Goal: Information Seeking & Learning: Learn about a topic

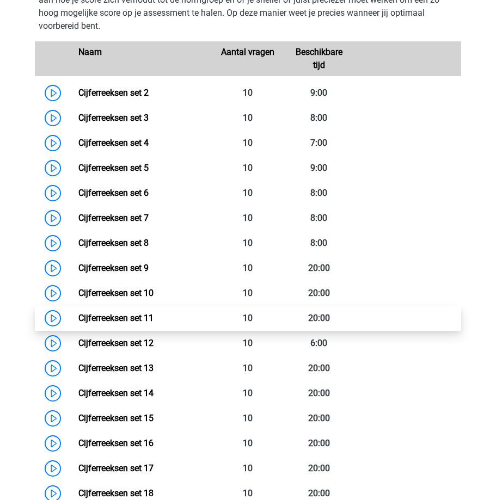
scroll to position [538, 0]
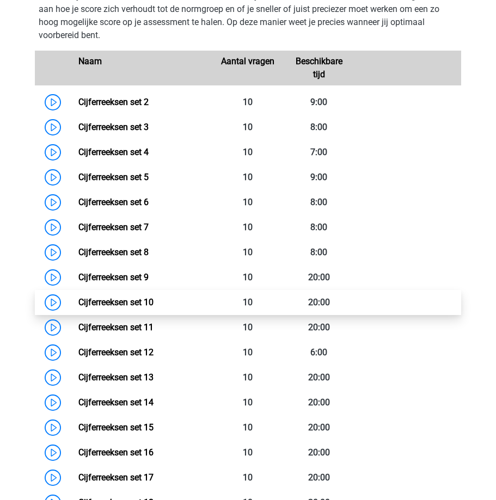
click at [121, 300] on link "Cijferreeksen set 10" at bounding box center [115, 302] width 75 height 10
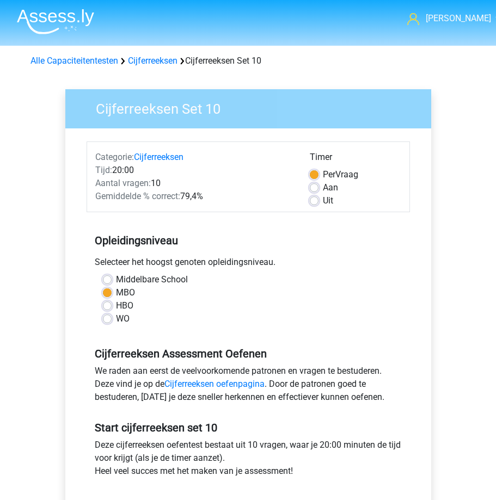
click at [323, 187] on label "Aan" at bounding box center [330, 187] width 15 height 13
click at [313, 187] on input "Aan" at bounding box center [314, 186] width 9 height 11
radio input "true"
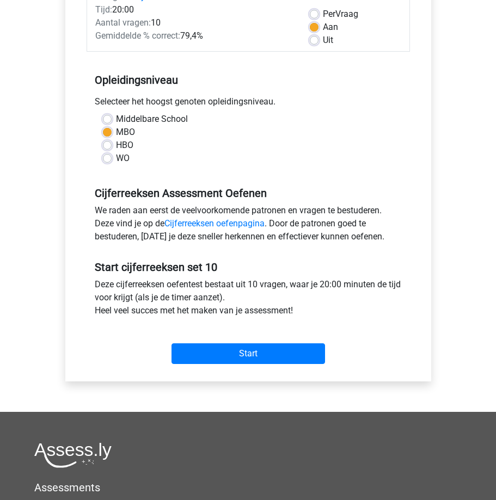
scroll to position [163, 0]
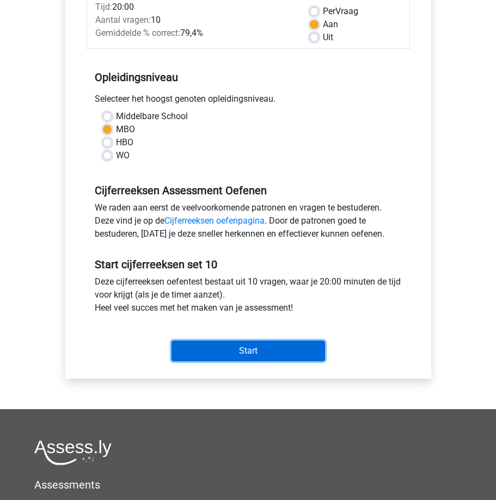
click at [260, 354] on input "Start" at bounding box center [247, 351] width 153 height 21
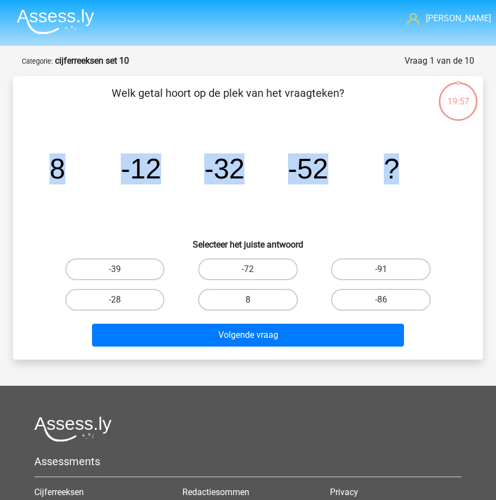
drag, startPoint x: 47, startPoint y: 162, endPoint x: 405, endPoint y: 172, distance: 358.8
click at [405, 172] on icon "image/svg+xml 8 -12 -32 -52 ?" at bounding box center [247, 178] width 417 height 104
copy g "8 -12 -32 -52 ?"
click at [235, 270] on label "-72" at bounding box center [248, 270] width 100 height 22
click at [248, 270] on input "-72" at bounding box center [251, 272] width 7 height 7
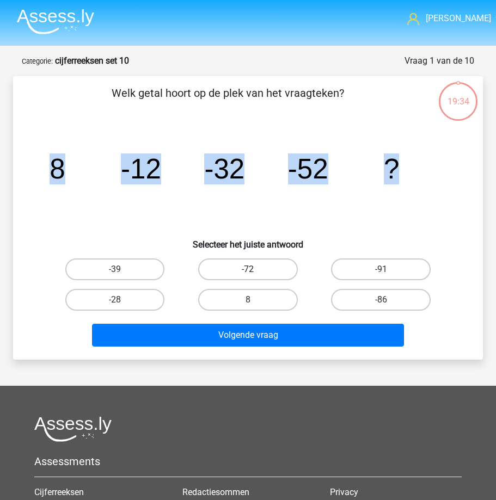
radio input "true"
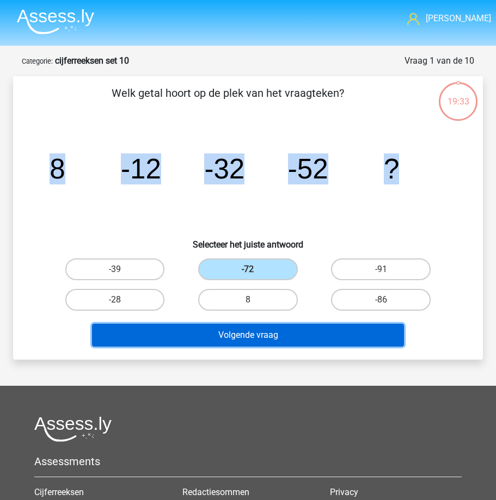
click at [206, 333] on button "Volgende vraag" at bounding box center [248, 335] width 312 height 23
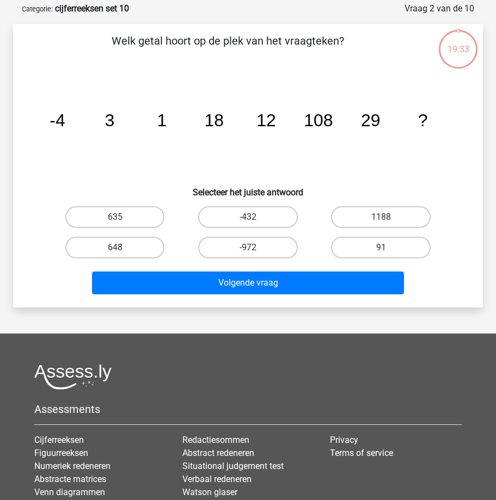
scroll to position [54, 0]
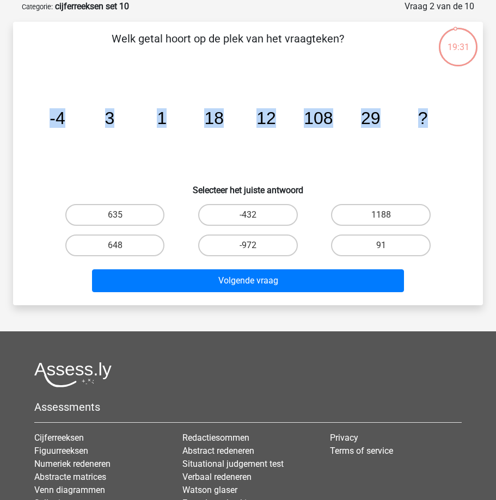
drag, startPoint x: 48, startPoint y: 120, endPoint x: 434, endPoint y: 118, distance: 385.3
click at [434, 118] on icon "image/svg+xml -4 3 1 18 12 108 29 ?" at bounding box center [247, 124] width 417 height 104
copy g "-4 3 1 18 12 108 29 ?"
click at [132, 241] on label "648" at bounding box center [115, 246] width 100 height 22
click at [122, 245] on input "648" at bounding box center [118, 248] width 7 height 7
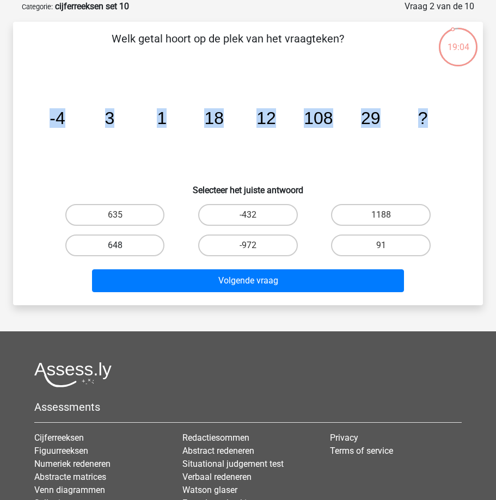
radio input "true"
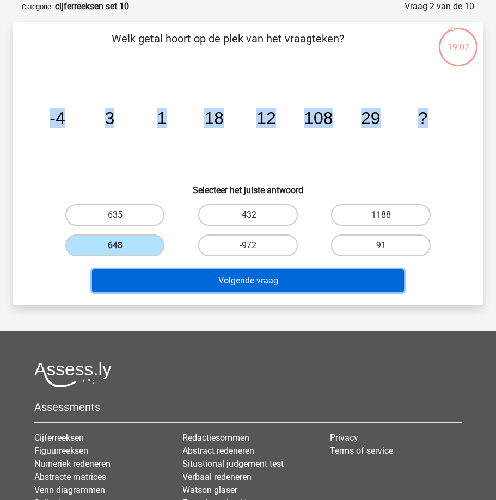
click at [168, 281] on button "Volgende vraag" at bounding box center [248, 280] width 312 height 23
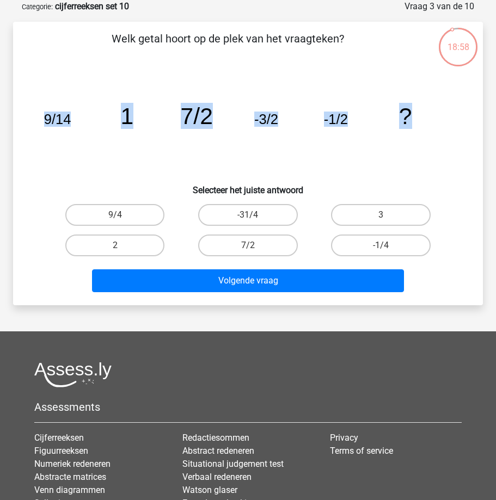
drag, startPoint x: 53, startPoint y: 115, endPoint x: 418, endPoint y: 121, distance: 364.7
click at [418, 121] on icon "image/svg+xml 9/14 1 7/2 -3/2 -1/2 ?" at bounding box center [247, 124] width 417 height 104
copy g "9/14 1 7/2 -3/2 -1/2 ?"
click at [233, 213] on label "-31/4" at bounding box center [248, 215] width 100 height 22
click at [248, 215] on input "-31/4" at bounding box center [251, 218] width 7 height 7
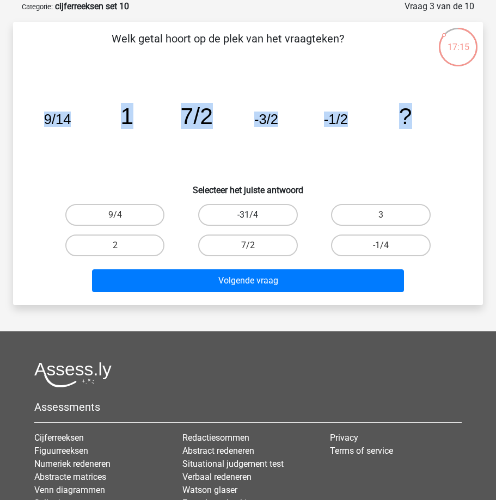
radio input "true"
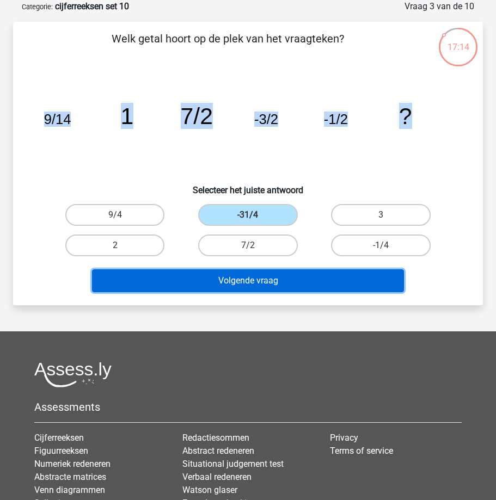
click at [200, 282] on button "Volgende vraag" at bounding box center [248, 280] width 312 height 23
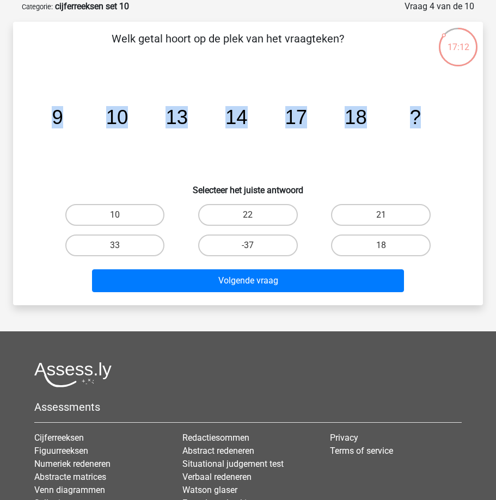
drag, startPoint x: 48, startPoint y: 116, endPoint x: 433, endPoint y: 124, distance: 385.4
click at [433, 120] on icon "image/svg+xml 9 10 13 14 17 18 ?" at bounding box center [247, 124] width 417 height 104
copy g "9 10 13 14 17 18 ?"
click at [372, 213] on label "21" at bounding box center [381, 215] width 100 height 22
click at [381, 215] on input "21" at bounding box center [384, 218] width 7 height 7
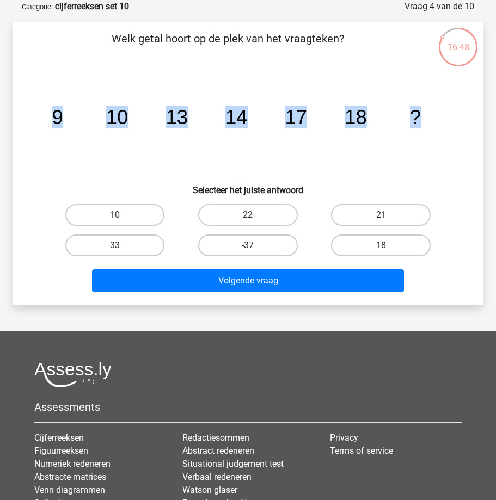
radio input "true"
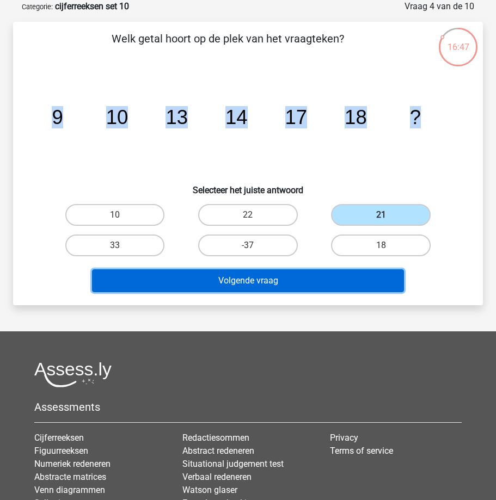
click at [237, 280] on button "Volgende vraag" at bounding box center [248, 280] width 312 height 23
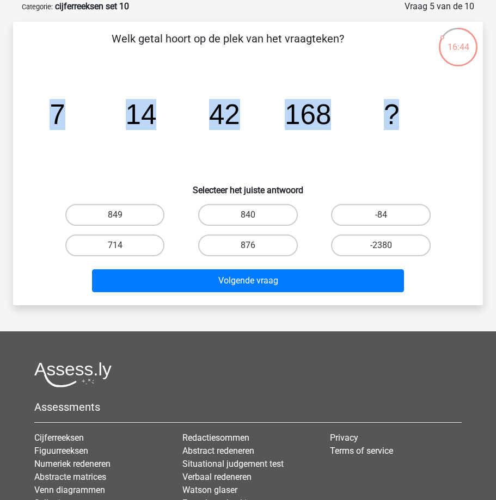
drag, startPoint x: 68, startPoint y: 120, endPoint x: 416, endPoint y: 132, distance: 348.0
click at [416, 132] on icon "image/svg+xml 7 14 42 168 ?" at bounding box center [247, 124] width 417 height 104
copy g "7 14 42 168 ?"
click at [248, 217] on input "840" at bounding box center [251, 218] width 7 height 7
radio input "true"
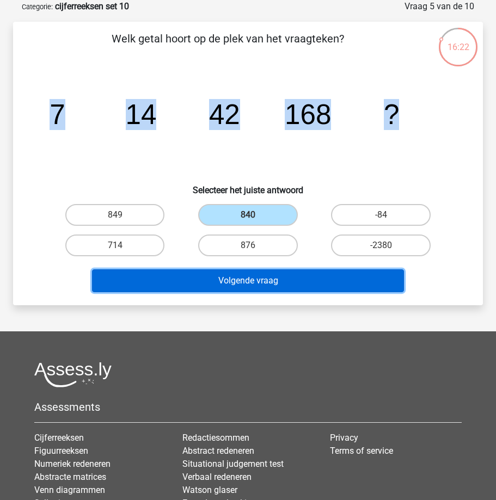
click at [218, 278] on button "Volgende vraag" at bounding box center [248, 280] width 312 height 23
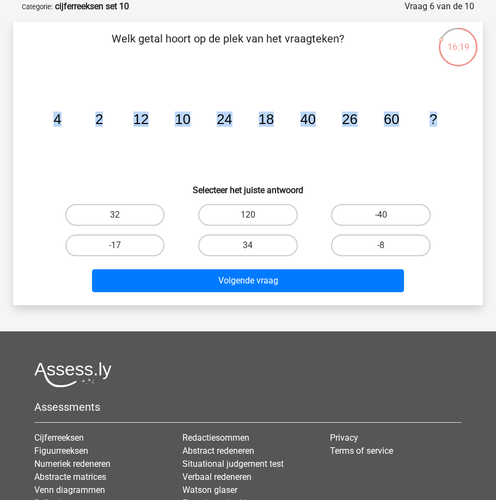
drag, startPoint x: 52, startPoint y: 118, endPoint x: 462, endPoint y: 123, distance: 409.9
click at [462, 123] on div "image/svg+xml 4 2 12 10 24 18 40 26 60 ?" at bounding box center [247, 124] width 435 height 104
copy g "4 2 12 10 24 18 40 26 60 ?"
click at [236, 245] on label "34" at bounding box center [248, 246] width 100 height 22
click at [248, 245] on input "34" at bounding box center [251, 248] width 7 height 7
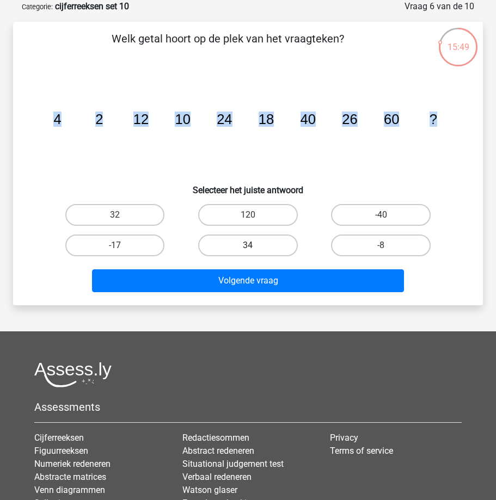
radio input "true"
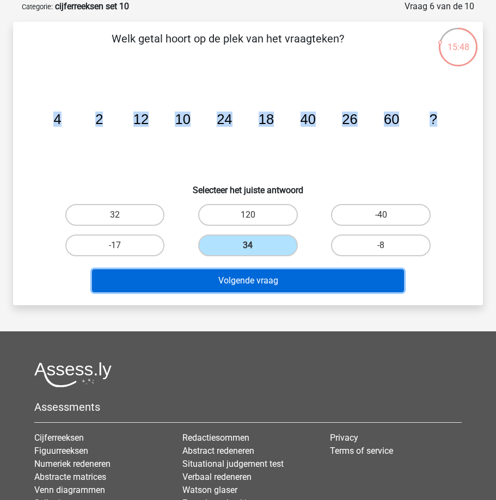
click at [223, 277] on button "Volgende vraag" at bounding box center [248, 280] width 312 height 23
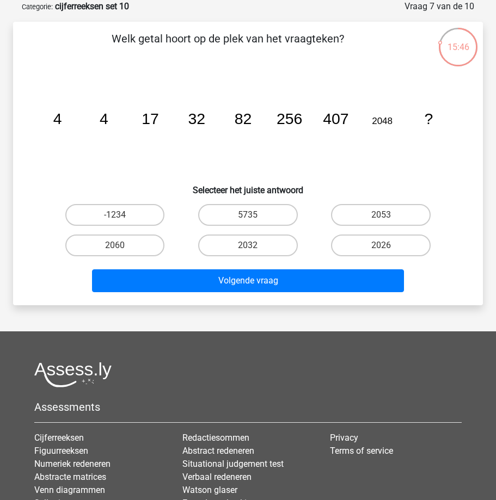
click at [77, 122] on icon "image/svg+xml 4 4 17 32 82 256 407 2048 ?" at bounding box center [247, 124] width 417 height 104
drag, startPoint x: 52, startPoint y: 119, endPoint x: 441, endPoint y: 116, distance: 389.7
click at [441, 116] on icon "image/svg+xml 4 4 17 32 82 256 407 2048 ?" at bounding box center [247, 124] width 417 height 104
copy g "4 4 17 32 82 256 407 2048 ?"
click at [254, 245] on input "2032" at bounding box center [251, 248] width 7 height 7
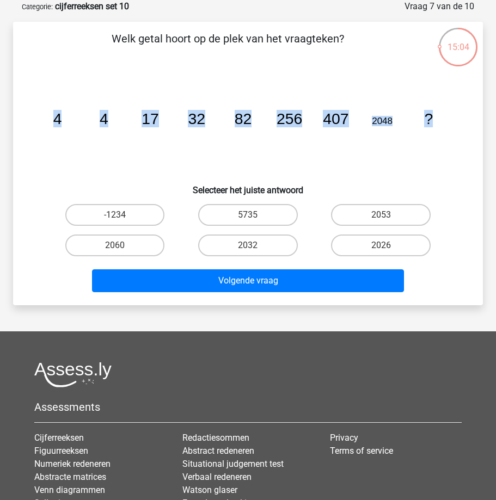
radio input "true"
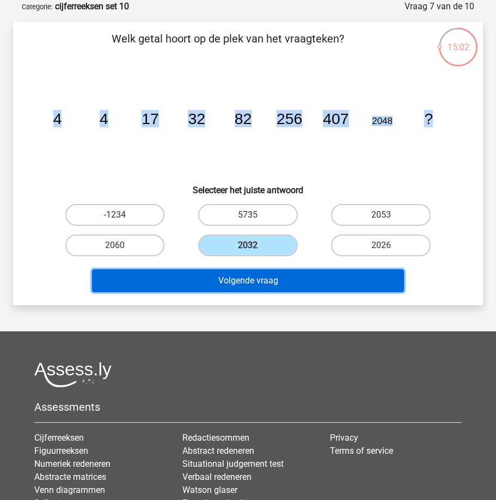
click at [230, 281] on button "Volgende vraag" at bounding box center [248, 280] width 312 height 23
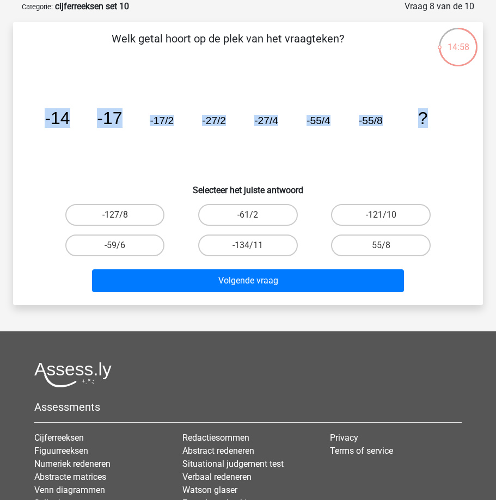
drag, startPoint x: 52, startPoint y: 120, endPoint x: 435, endPoint y: 118, distance: 382.6
click at [435, 118] on icon "image/svg+xml -14 -17 -17/2 -27/2 -27/4 -55/4 -55/8 ?" at bounding box center [247, 124] width 417 height 104
copy g "-14 -17 -17/2 -27/2 -27/4 -55/4 -55/8 ?"
click at [373, 245] on label "55/8" at bounding box center [381, 246] width 100 height 22
click at [381, 245] on input "55/8" at bounding box center [384, 248] width 7 height 7
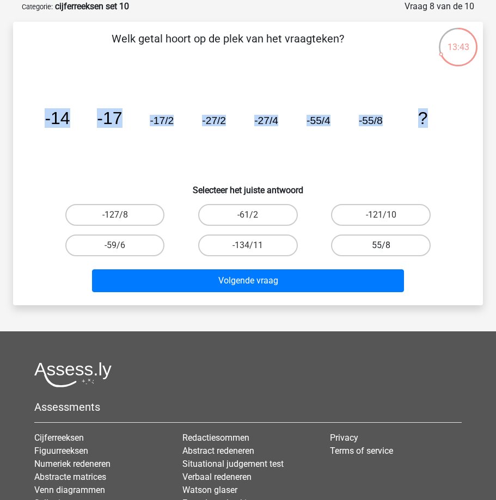
radio input "true"
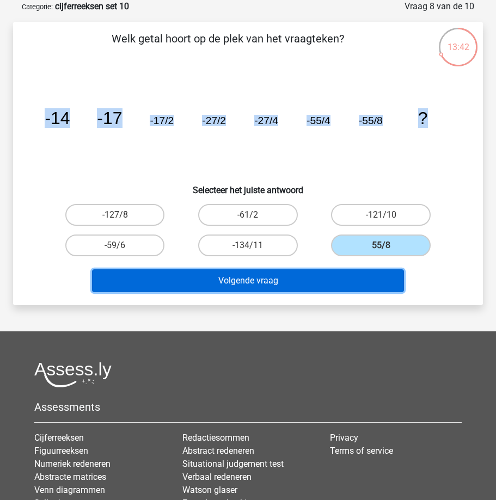
click at [247, 285] on button "Volgende vraag" at bounding box center [248, 280] width 312 height 23
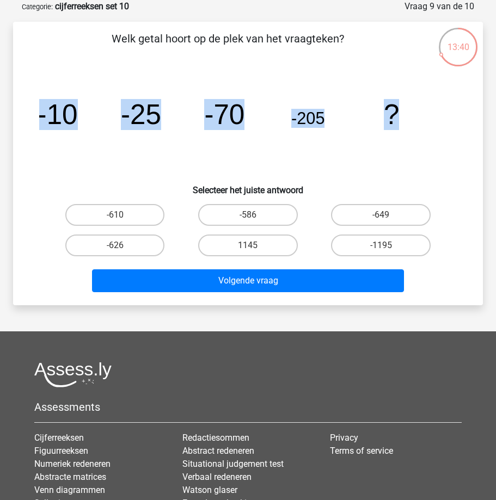
drag, startPoint x: 40, startPoint y: 112, endPoint x: 432, endPoint y: 120, distance: 392.5
click at [432, 120] on div "image/svg+xml -10 -25 -70 -205 ?" at bounding box center [247, 124] width 435 height 104
copy g "-10 -25 -70 -205 ?"
click at [126, 219] on label "-610" at bounding box center [115, 215] width 100 height 22
click at [122, 219] on input "-610" at bounding box center [118, 218] width 7 height 7
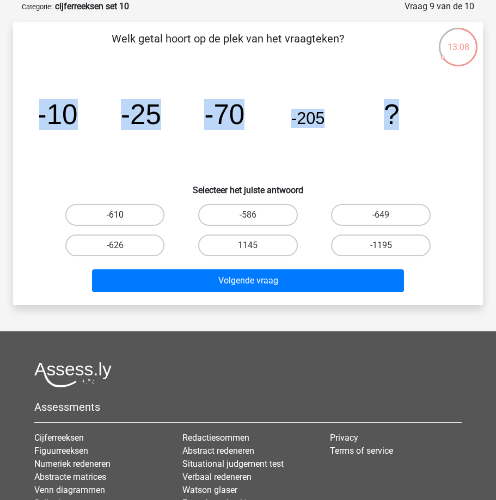
radio input "true"
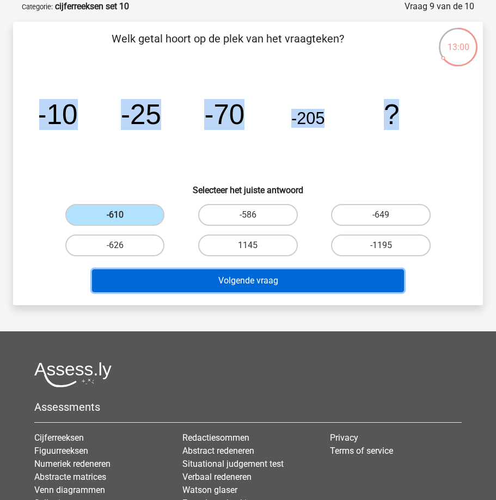
click at [207, 283] on button "Volgende vraag" at bounding box center [248, 280] width 312 height 23
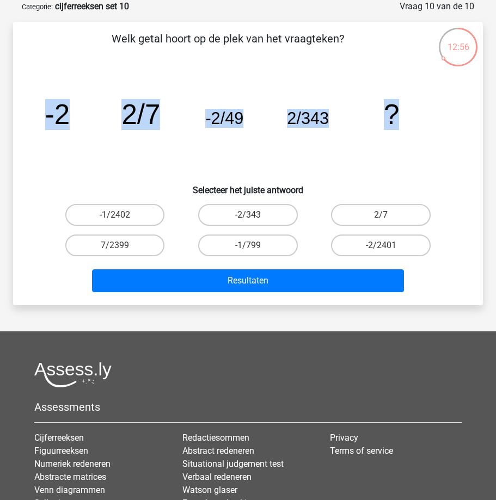
drag, startPoint x: 48, startPoint y: 113, endPoint x: 405, endPoint y: 117, distance: 356.5
click at [399, 118] on g "-2 2/7 -2/49 2/343 ?" at bounding box center [222, 114] width 354 height 31
copy g "-2 2/7 -2/49 2/343 ?"
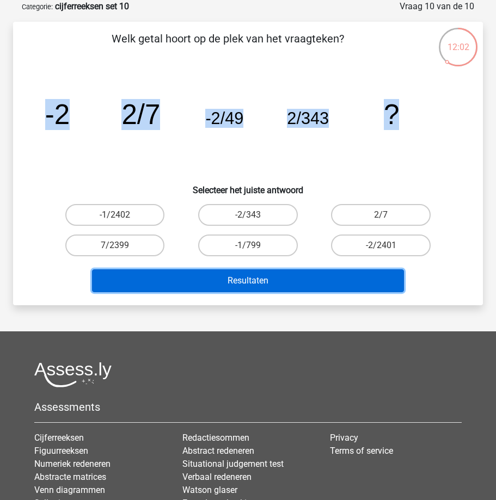
drag, startPoint x: 214, startPoint y: 279, endPoint x: 232, endPoint y: 265, distance: 22.5
click at [214, 279] on button "Resultaten" at bounding box center [248, 280] width 312 height 23
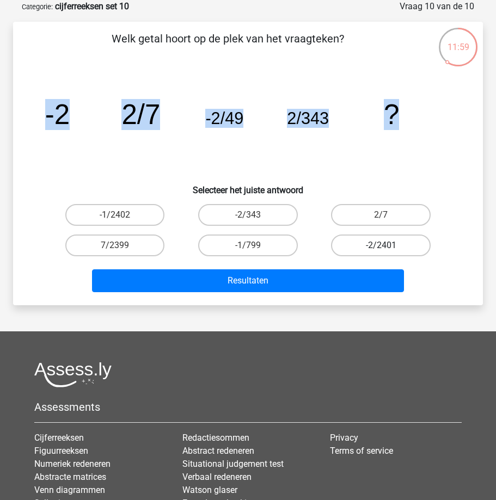
click at [387, 243] on label "-2/2401" at bounding box center [381, 246] width 100 height 22
click at [387, 245] on input "-2/2401" at bounding box center [384, 248] width 7 height 7
radio input "true"
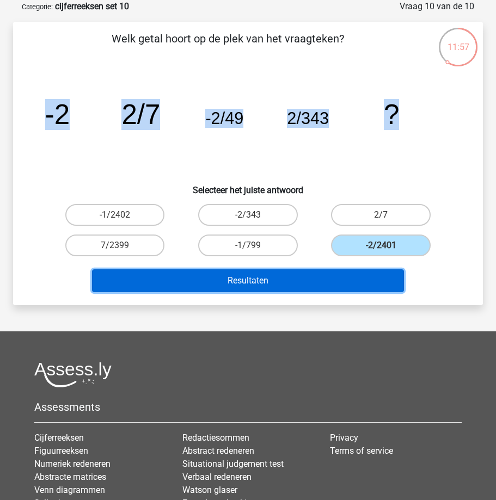
click at [263, 282] on button "Resultaten" at bounding box center [248, 280] width 312 height 23
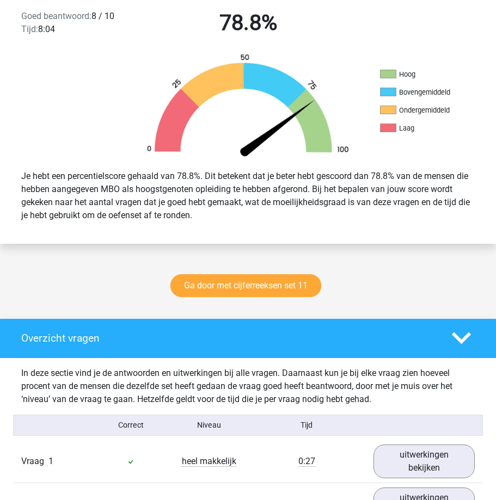
scroll to position [272, 0]
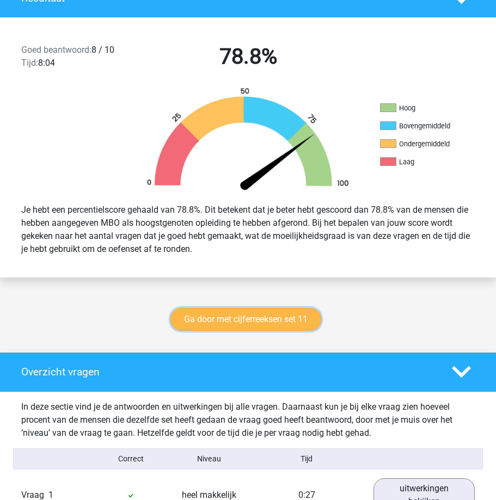
click at [267, 318] on link "Ga door met cijferreeksen set 11" at bounding box center [245, 319] width 151 height 23
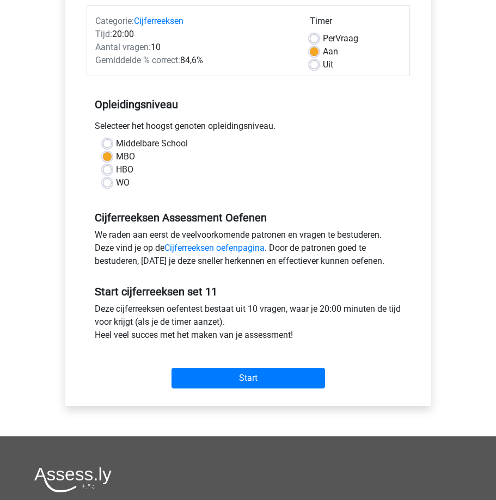
scroll to position [163, 0]
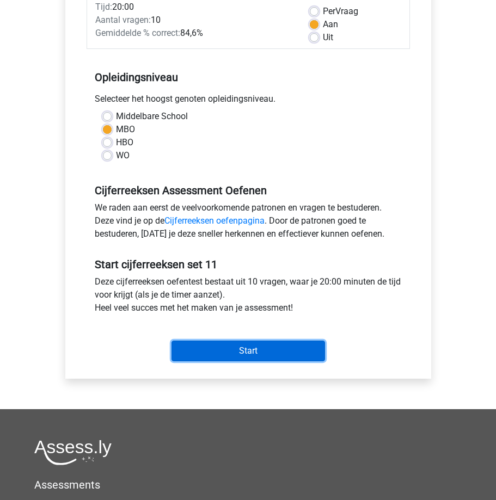
click at [229, 347] on input "Start" at bounding box center [247, 351] width 153 height 21
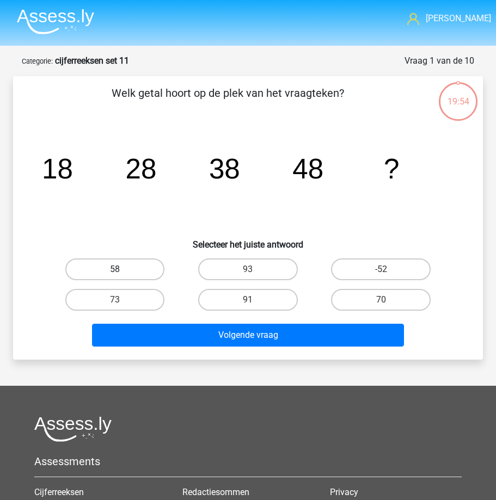
click at [128, 267] on label "58" at bounding box center [115, 270] width 100 height 22
click at [122, 269] on input "58" at bounding box center [118, 272] width 7 height 7
radio input "true"
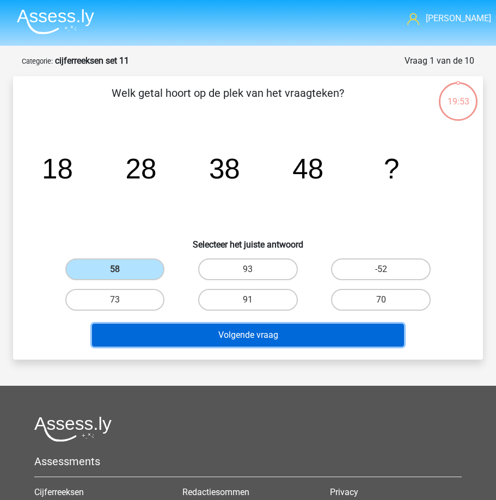
click at [171, 337] on button "Volgende vraag" at bounding box center [248, 335] width 312 height 23
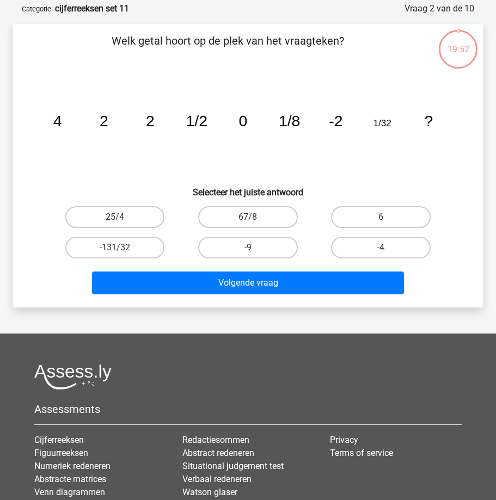
scroll to position [54, 0]
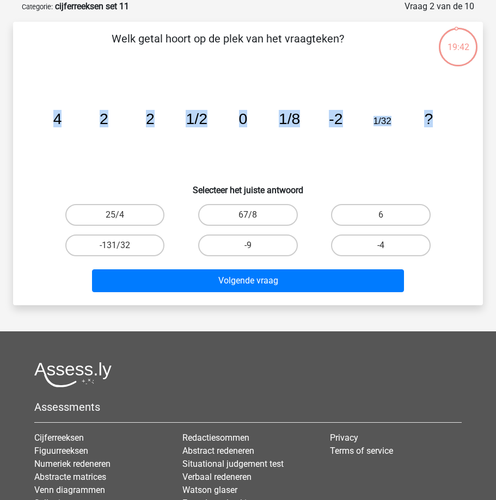
drag, startPoint x: 75, startPoint y: 120, endPoint x: 438, endPoint y: 124, distance: 363.6
click at [438, 124] on icon "image/svg+xml 4 2 2 1/2 0 1/8 -2 1/32 ?" at bounding box center [247, 124] width 417 height 104
copy g "4 2 2 1/2 0 1/8 -2 1/32 ?"
drag, startPoint x: 386, startPoint y: 244, endPoint x: 392, endPoint y: 244, distance: 6.0
click at [392, 244] on label "-4" at bounding box center [381, 246] width 100 height 22
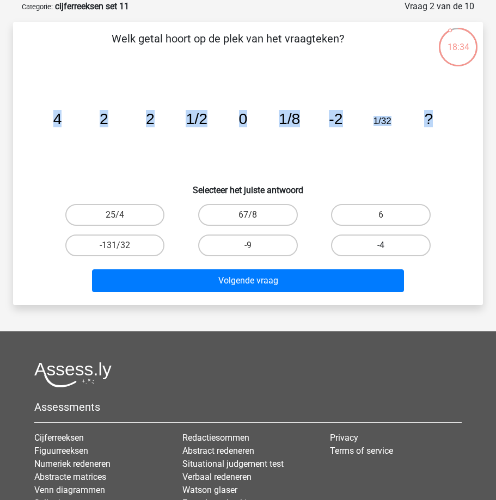
click at [388, 245] on input "-4" at bounding box center [384, 248] width 7 height 7
radio input "true"
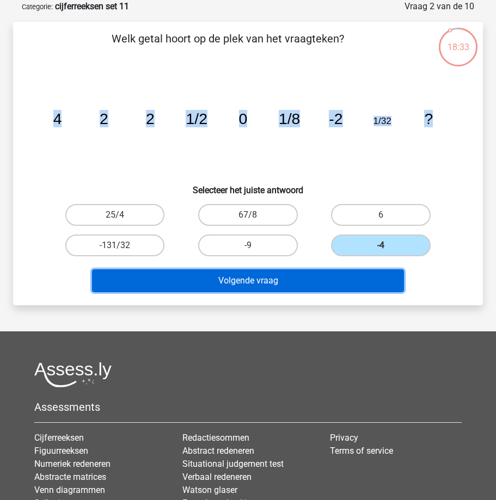
click at [238, 280] on button "Volgende vraag" at bounding box center [248, 280] width 312 height 23
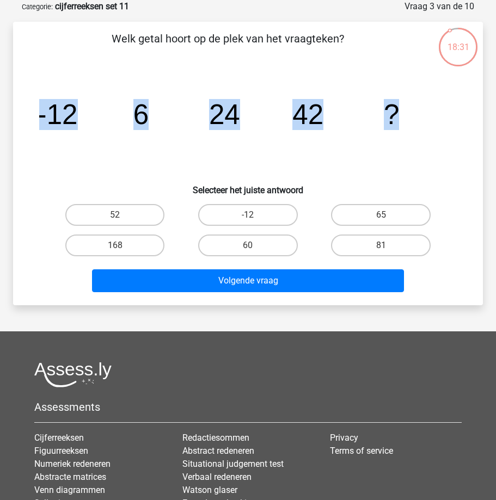
drag, startPoint x: 91, startPoint y: 120, endPoint x: 398, endPoint y: 124, distance: 307.0
click at [398, 124] on div "image/svg+xml -12 6 24 42 ?" at bounding box center [247, 124] width 435 height 104
copy g "-12 6 24 42 ?"
click at [243, 245] on label "60" at bounding box center [248, 246] width 100 height 22
click at [248, 245] on input "60" at bounding box center [251, 248] width 7 height 7
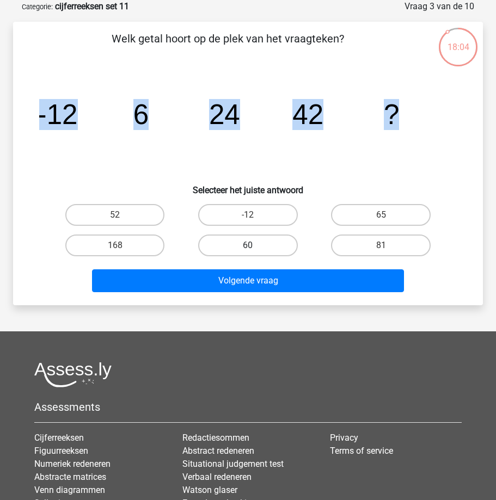
radio input "true"
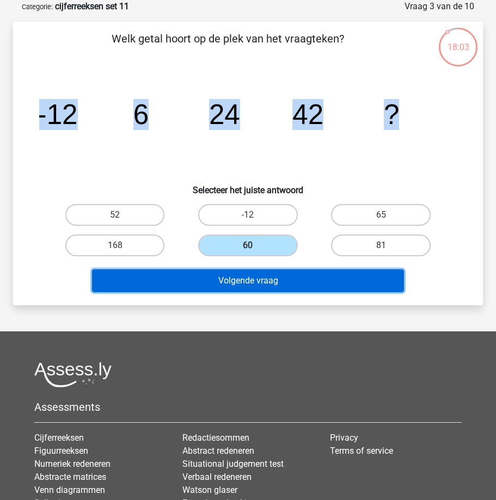
click at [226, 279] on button "Volgende vraag" at bounding box center [248, 280] width 312 height 23
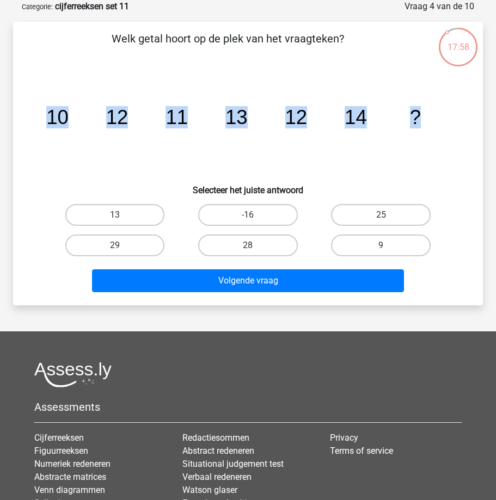
drag, startPoint x: 73, startPoint y: 120, endPoint x: 429, endPoint y: 125, distance: 356.5
click at [429, 125] on icon "image/svg+xml 10 12 11 13 12 14 ?" at bounding box center [247, 124] width 417 height 104
copy g "10 12 11 13 12 14 ?"
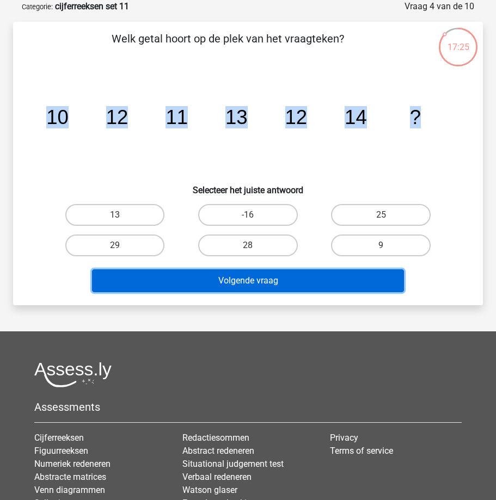
click at [197, 274] on button "Volgende vraag" at bounding box center [248, 280] width 312 height 23
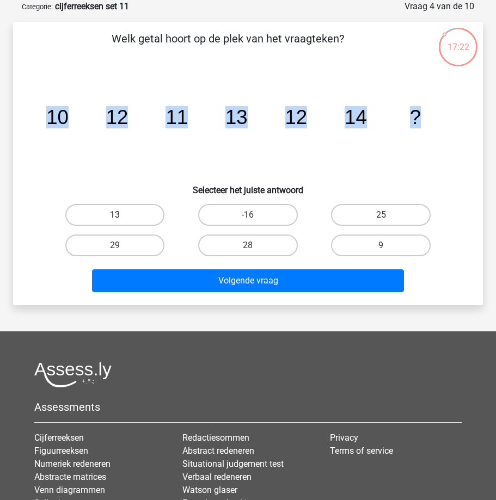
click at [109, 212] on label "13" at bounding box center [115, 215] width 100 height 22
click at [115, 215] on input "13" at bounding box center [118, 218] width 7 height 7
radio input "true"
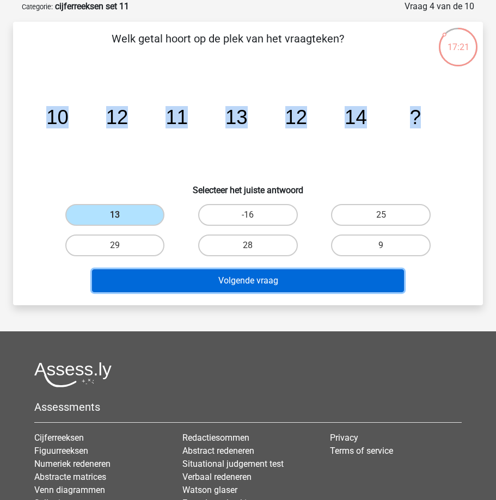
click at [172, 276] on button "Volgende vraag" at bounding box center [248, 280] width 312 height 23
click at [213, 278] on button "Volgende vraag" at bounding box center [248, 280] width 312 height 23
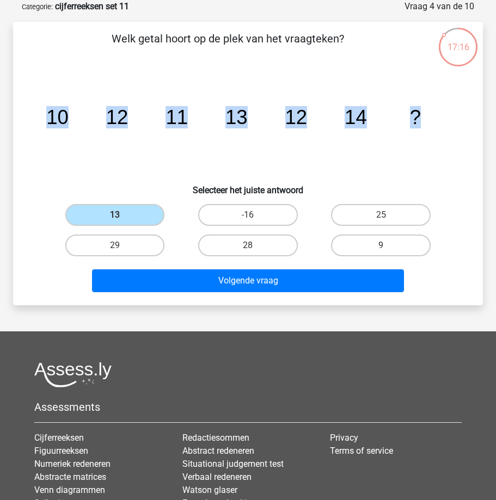
click at [121, 219] on input "13" at bounding box center [118, 218] width 7 height 7
drag, startPoint x: 121, startPoint y: 216, endPoint x: 129, endPoint y: 211, distance: 9.8
click at [127, 212] on div "13" at bounding box center [115, 215] width 124 height 22
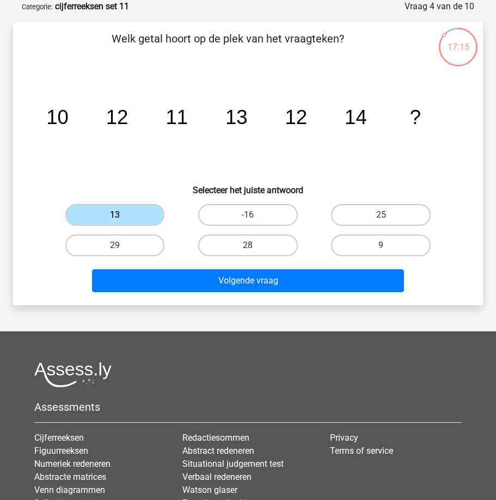
click at [63, 296] on div "Volgende vraag" at bounding box center [247, 282] width 399 height 27
click at [109, 212] on label "13" at bounding box center [115, 215] width 100 height 22
click at [115, 215] on input "13" at bounding box center [118, 218] width 7 height 7
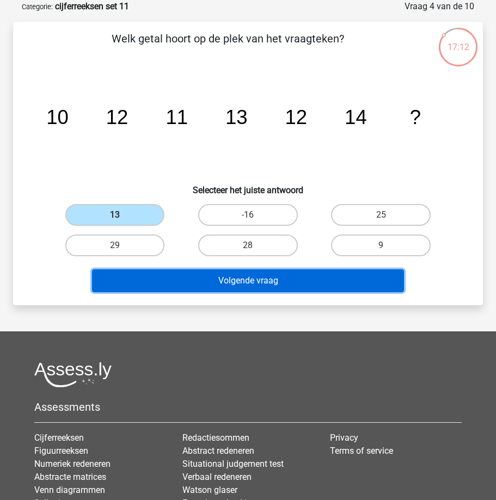
click at [176, 279] on button "Volgende vraag" at bounding box center [248, 280] width 312 height 23
click at [178, 279] on button "Volgende vraag" at bounding box center [248, 280] width 312 height 23
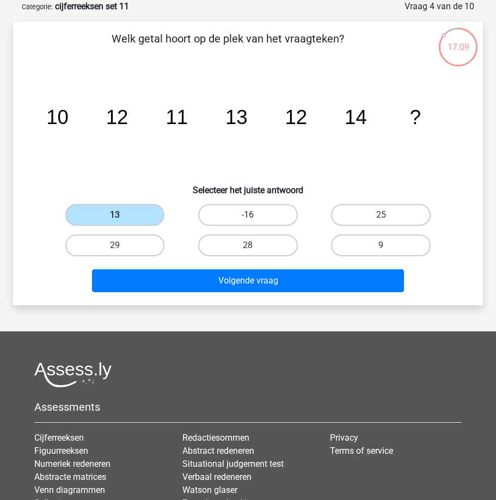
click at [239, 217] on label "-16" at bounding box center [248, 215] width 100 height 22
click at [248, 217] on input "-16" at bounding box center [251, 218] width 7 height 7
radio input "true"
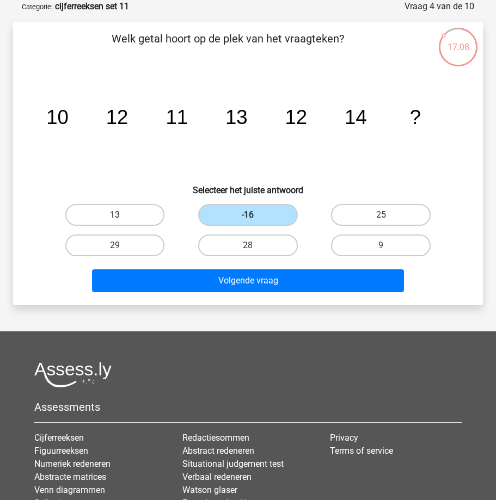
click at [146, 216] on label "13" at bounding box center [115, 215] width 100 height 22
click at [122, 216] on input "13" at bounding box center [118, 218] width 7 height 7
radio input "true"
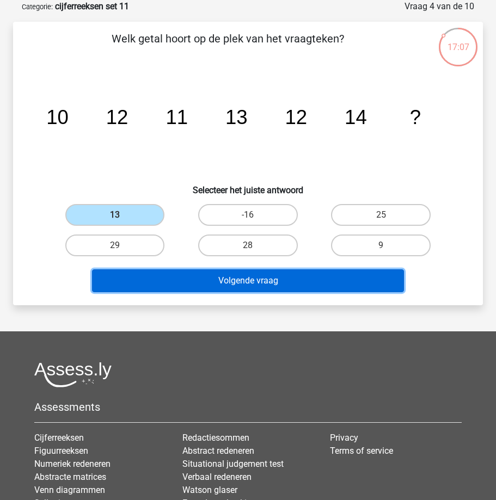
click at [151, 274] on button "Volgende vraag" at bounding box center [248, 280] width 312 height 23
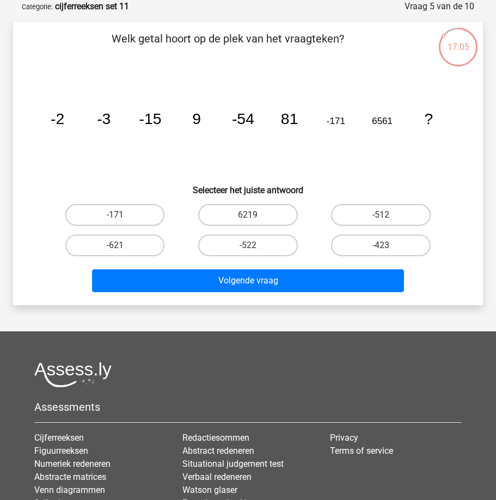
drag, startPoint x: 54, startPoint y: 118, endPoint x: 80, endPoint y: 118, distance: 26.1
click at [80, 118] on icon "image/svg+xml -2 -3 -15 9 -54 81 -171 6561 ?" at bounding box center [247, 124] width 417 height 104
drag, startPoint x: 68, startPoint y: 124, endPoint x: 438, endPoint y: 122, distance: 370.1
click at [438, 122] on div "image/svg+xml -2 -3 -15 9 -54 81 -171 6561 ?" at bounding box center [247, 124] width 435 height 104
copy g "-2 -3 -15 9 -54 81 -171 6561 ?"
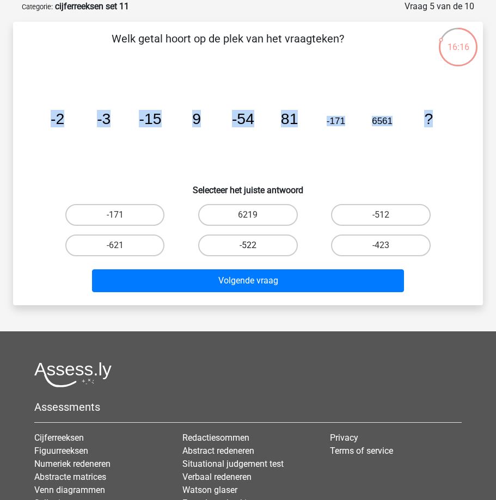
click at [246, 249] on label "-522" at bounding box center [248, 246] width 100 height 22
click at [248, 249] on input "-522" at bounding box center [251, 248] width 7 height 7
radio input "true"
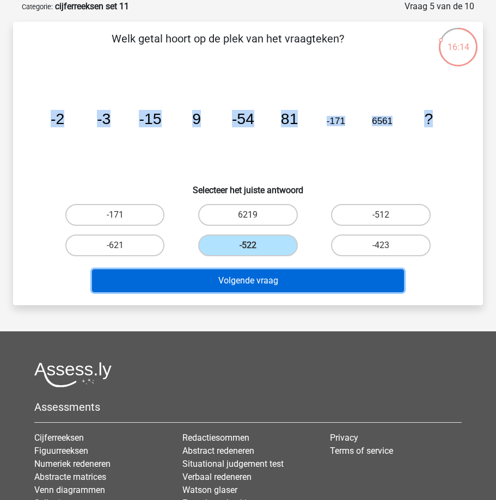
click at [237, 281] on button "Volgende vraag" at bounding box center [248, 280] width 312 height 23
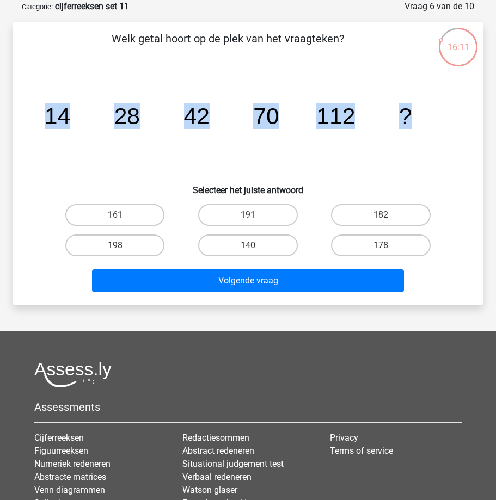
drag, startPoint x: 53, startPoint y: 118, endPoint x: 428, endPoint y: 115, distance: 374.5
click at [428, 115] on icon "image/svg+xml 14 28 42 70 112 ?" at bounding box center [247, 124] width 417 height 104
copy g "14 28 42 70 112 ?"
click at [368, 212] on label "182" at bounding box center [381, 215] width 100 height 22
click at [381, 215] on input "182" at bounding box center [384, 218] width 7 height 7
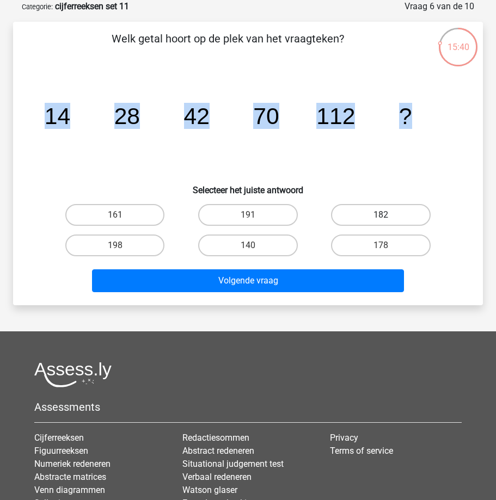
radio input "true"
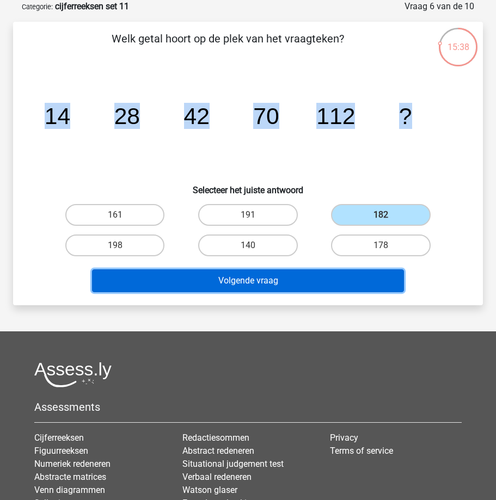
click at [212, 280] on button "Volgende vraag" at bounding box center [248, 280] width 312 height 23
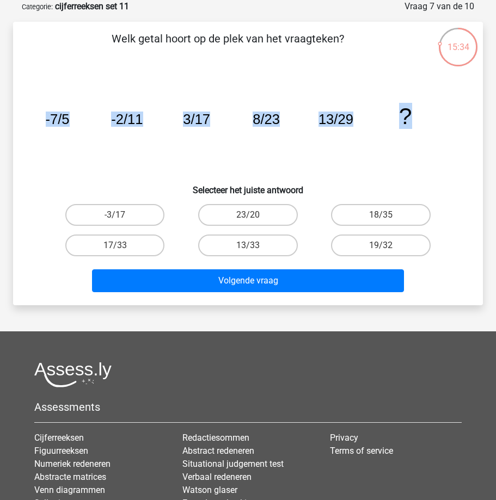
drag, startPoint x: 40, startPoint y: 118, endPoint x: 425, endPoint y: 114, distance: 384.8
click at [425, 114] on icon "image/svg+xml -7/5 -2/11 3/17 8/23 13/29 ?" at bounding box center [247, 124] width 417 height 104
copy g "-7/5 -2/11 3/17 8/23 13/29 ?"
click at [374, 215] on label "18/35" at bounding box center [381, 215] width 100 height 22
click at [381, 215] on input "18/35" at bounding box center [384, 218] width 7 height 7
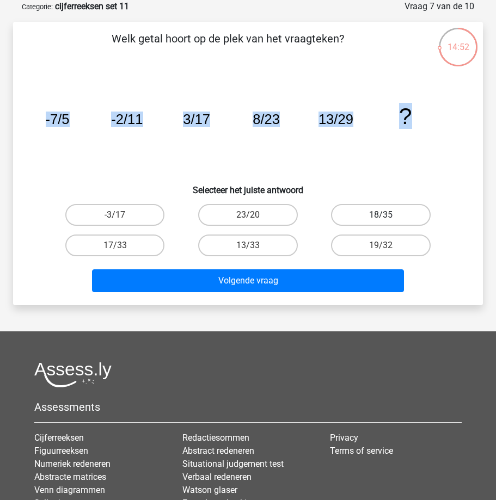
radio input "true"
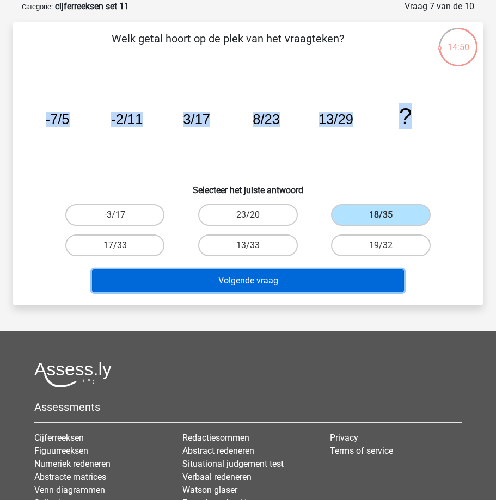
click at [277, 278] on button "Volgende vraag" at bounding box center [248, 280] width 312 height 23
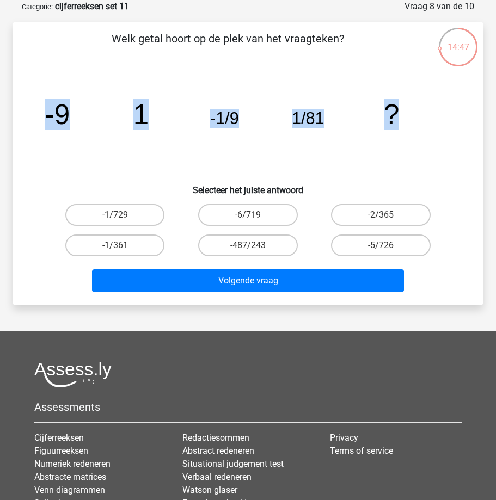
drag, startPoint x: 41, startPoint y: 112, endPoint x: 421, endPoint y: 112, distance: 379.4
click at [421, 112] on icon "image/svg+xml -9 1 -1/9 1/81 ?" at bounding box center [247, 124] width 417 height 104
copy g "-9 1 -1/9 1/81 ?"
drag, startPoint x: 122, startPoint y: 216, endPoint x: 121, endPoint y: 211, distance: 5.6
click at [122, 216] on label "-1/729" at bounding box center [115, 215] width 100 height 22
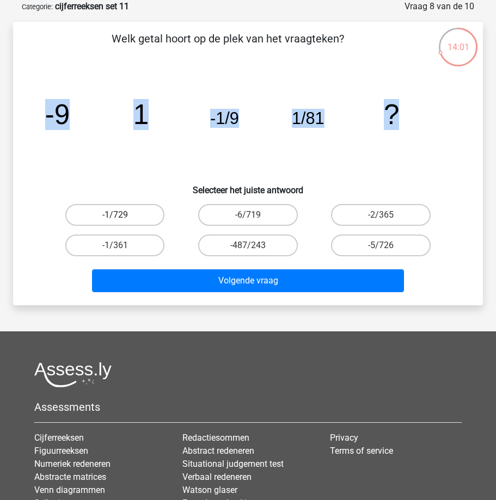
click at [122, 216] on input "-1/729" at bounding box center [118, 218] width 7 height 7
radio input "true"
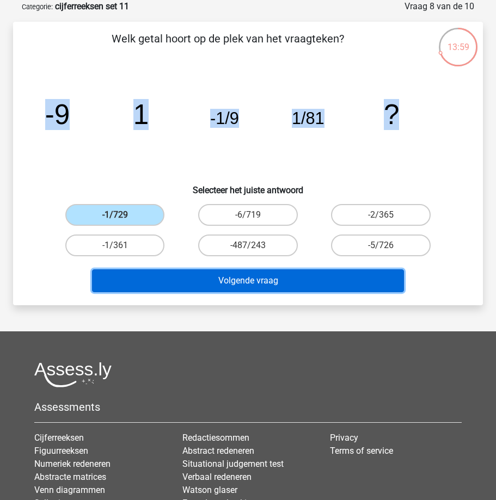
click at [183, 283] on button "Volgende vraag" at bounding box center [248, 280] width 312 height 23
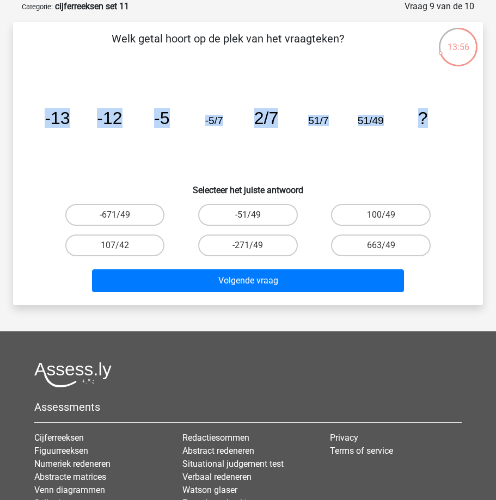
drag, startPoint x: 37, startPoint y: 114, endPoint x: 424, endPoint y: 124, distance: 387.1
click at [429, 121] on div "image/svg+xml -13 -12 -5 -5/7 2/7 51/7 51/49 ?" at bounding box center [247, 124] width 435 height 104
copy g "-13 -12 -5 -5/7 2/7 51/7 51/49 ?"
click at [244, 219] on label "-51/49" at bounding box center [248, 215] width 100 height 22
click at [248, 219] on input "-51/49" at bounding box center [251, 218] width 7 height 7
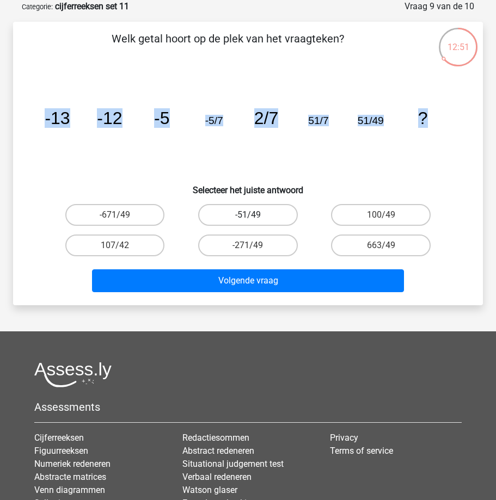
radio input "true"
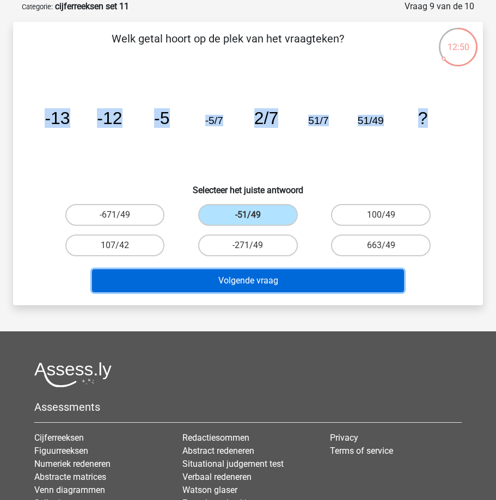
click at [231, 282] on button "Volgende vraag" at bounding box center [248, 280] width 312 height 23
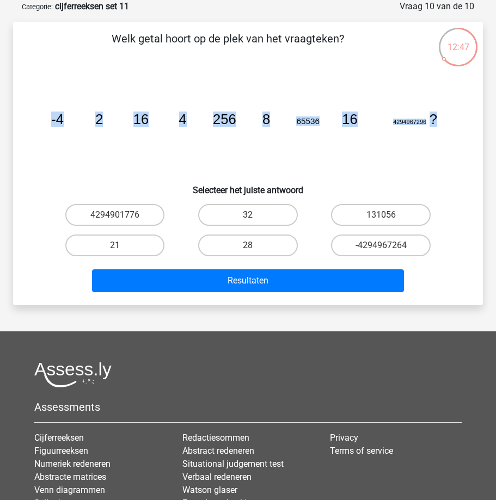
drag, startPoint x: 57, startPoint y: 120, endPoint x: 447, endPoint y: 122, distance: 390.2
click at [447, 122] on icon "image/svg+xml -4 2 16 4 256 8 65536 16 4294967296 ?" at bounding box center [247, 124] width 417 height 104
copy g "-4 2 16 4 256 8 65536 16 4294967296 ?"
click at [249, 212] on label "32" at bounding box center [248, 215] width 100 height 22
click at [249, 215] on input "32" at bounding box center [251, 218] width 7 height 7
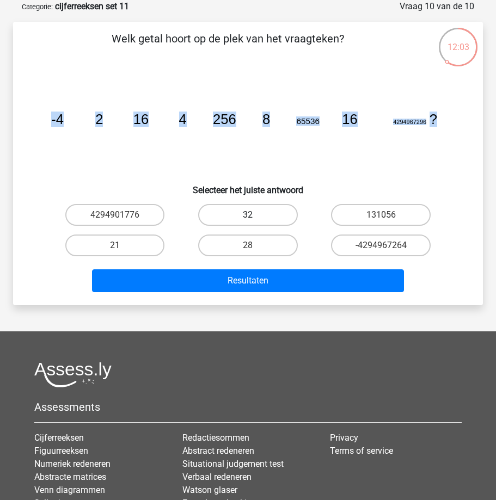
radio input "true"
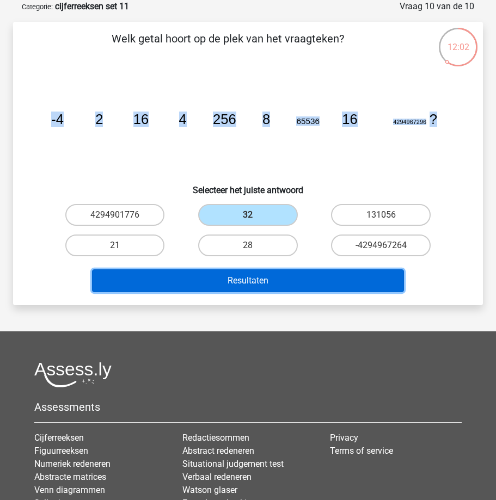
click at [211, 283] on button "Resultaten" at bounding box center [248, 280] width 312 height 23
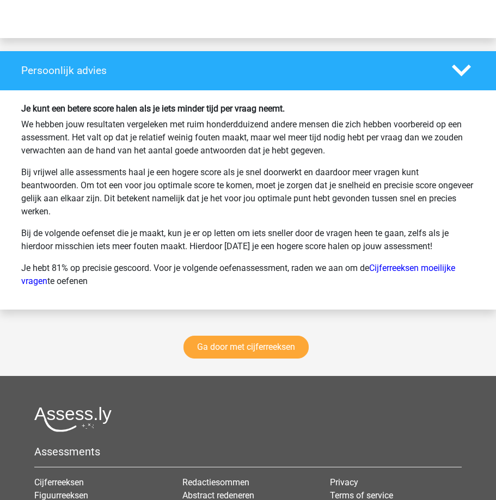
scroll to position [1524, 0]
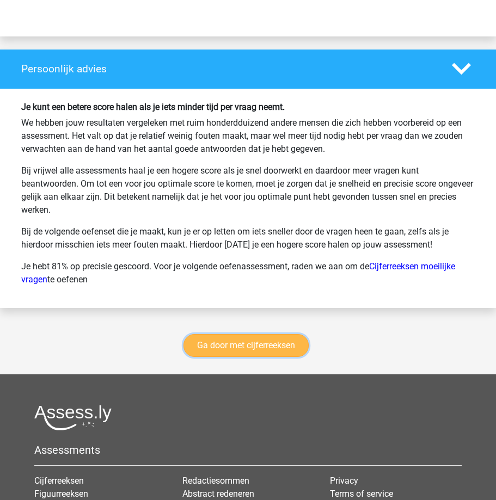
click at [245, 347] on link "Ga door met cijferreeksen" at bounding box center [245, 345] width 125 height 23
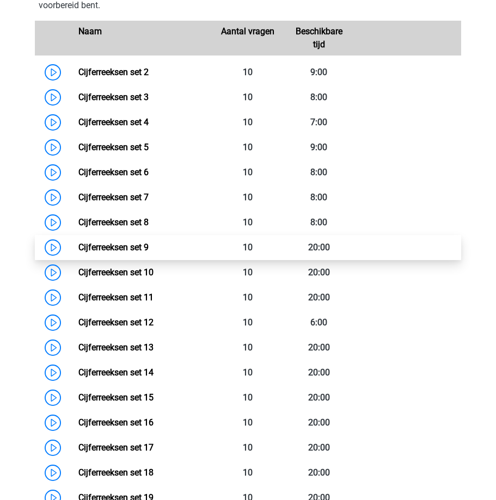
scroll to position [592, 0]
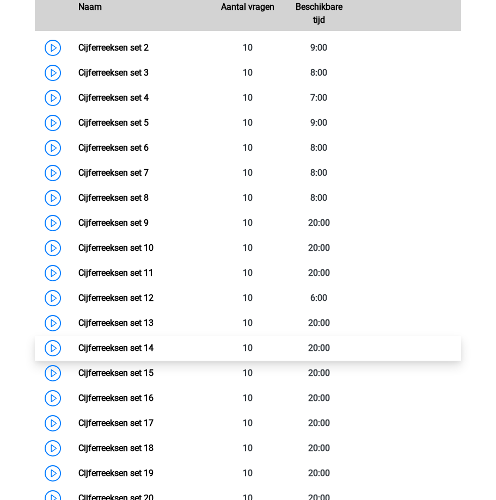
click at [103, 343] on link "Cijferreeksen set 14" at bounding box center [115, 348] width 75 height 10
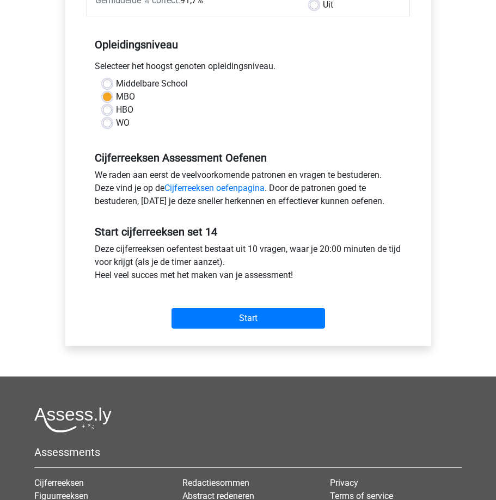
scroll to position [218, 0]
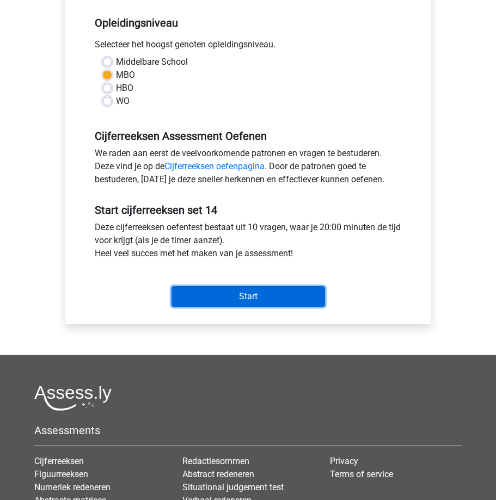
click at [244, 299] on input "Start" at bounding box center [247, 296] width 153 height 21
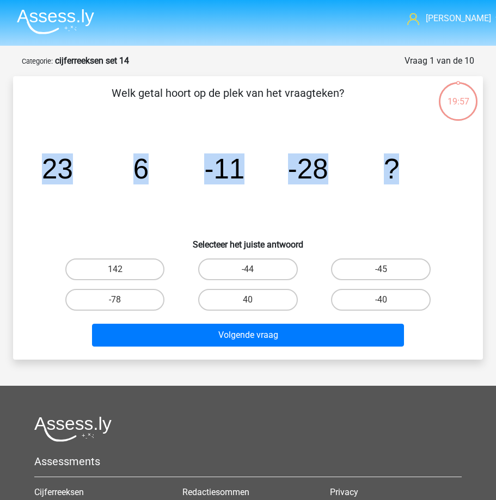
drag, startPoint x: 53, startPoint y: 171, endPoint x: 409, endPoint y: 194, distance: 356.7
click at [409, 194] on icon "image/svg+xml 23 6 -11 -28 ?" at bounding box center [247, 178] width 417 height 104
click at [366, 273] on label "-45" at bounding box center [381, 270] width 100 height 22
click at [381, 273] on input "-45" at bounding box center [384, 272] width 7 height 7
radio input "true"
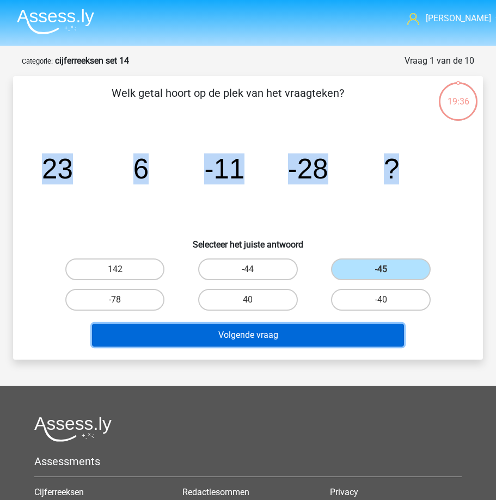
click at [209, 341] on button "Volgende vraag" at bounding box center [248, 335] width 312 height 23
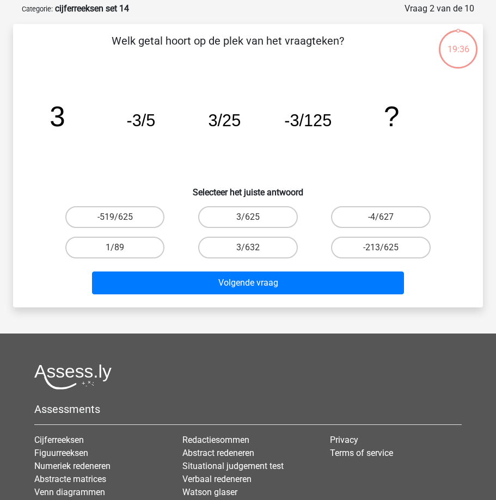
scroll to position [54, 0]
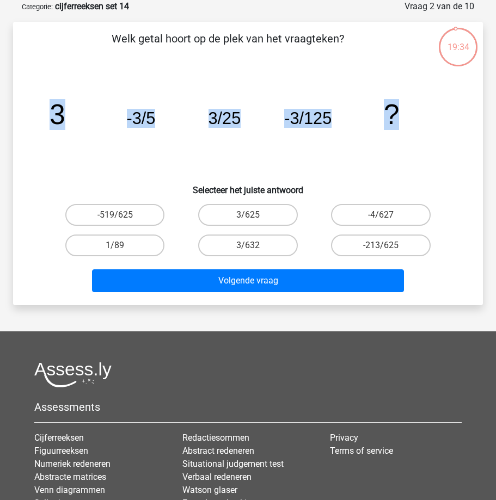
drag, startPoint x: 45, startPoint y: 116, endPoint x: 400, endPoint y: 144, distance: 355.9
click at [406, 143] on icon "image/svg+xml 3 -3/5 3/25 -3/125 ?" at bounding box center [247, 124] width 417 height 104
drag, startPoint x: 251, startPoint y: 216, endPoint x: 250, endPoint y: 222, distance: 6.1
click at [252, 216] on input "3/625" at bounding box center [251, 218] width 7 height 7
radio input "true"
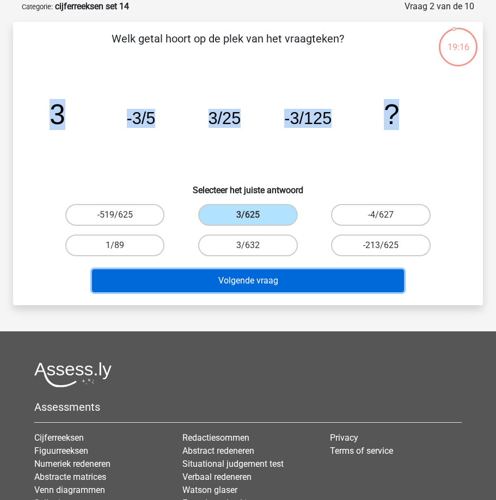
click at [250, 276] on button "Volgende vraag" at bounding box center [248, 280] width 312 height 23
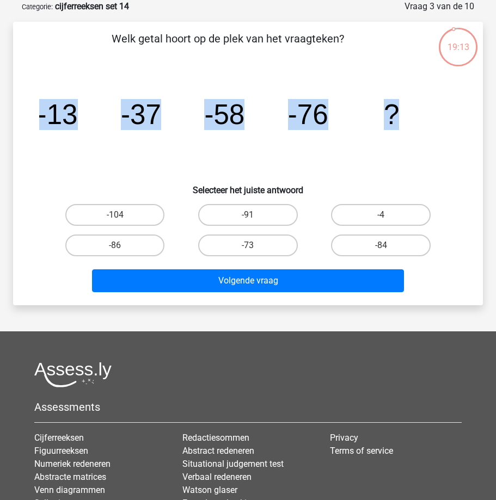
drag, startPoint x: 36, startPoint y: 115, endPoint x: 425, endPoint y: 121, distance: 388.1
click at [425, 121] on div "image/svg+xml -13 -37 -58 -76 ?" at bounding box center [247, 124] width 435 height 104
copy g "-13 -37 -58 -76 ?"
click at [265, 215] on label "-91" at bounding box center [248, 215] width 100 height 22
click at [255, 215] on input "-91" at bounding box center [251, 218] width 7 height 7
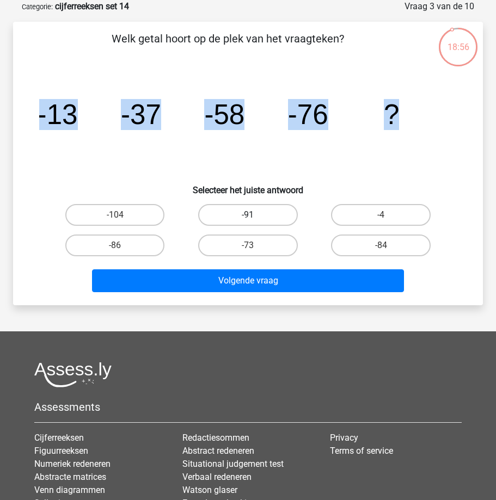
radio input "true"
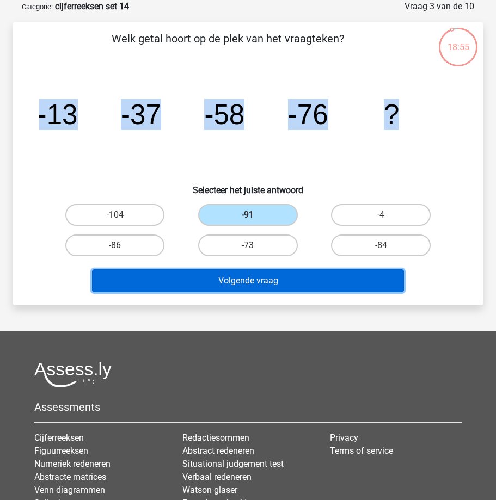
click at [223, 278] on button "Volgende vraag" at bounding box center [248, 280] width 312 height 23
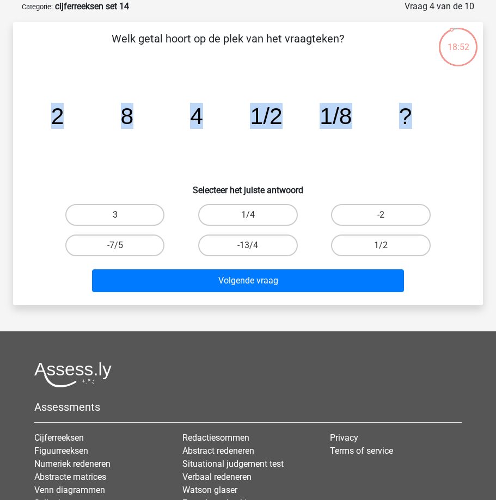
drag, startPoint x: 54, startPoint y: 123, endPoint x: 431, endPoint y: 132, distance: 377.3
click at [430, 132] on div "Welk getal hoort op de plek van het vraagteken? image/svg+xml 2 8 4 1/2 1/8 ? S…" at bounding box center [247, 163] width 461 height 266
copy g "2 8 4 1/2 1/8 ?"
click at [245, 216] on label "1/4" at bounding box center [248, 215] width 100 height 22
click at [248, 216] on input "1/4" at bounding box center [251, 218] width 7 height 7
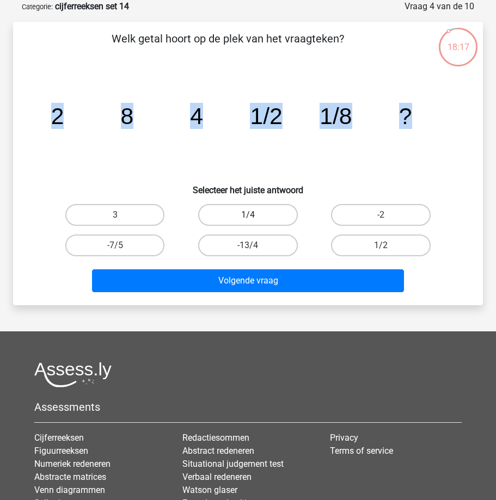
radio input "true"
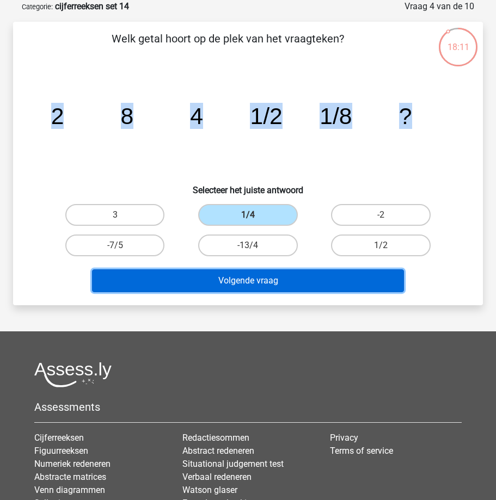
click at [241, 279] on button "Volgende vraag" at bounding box center [248, 280] width 312 height 23
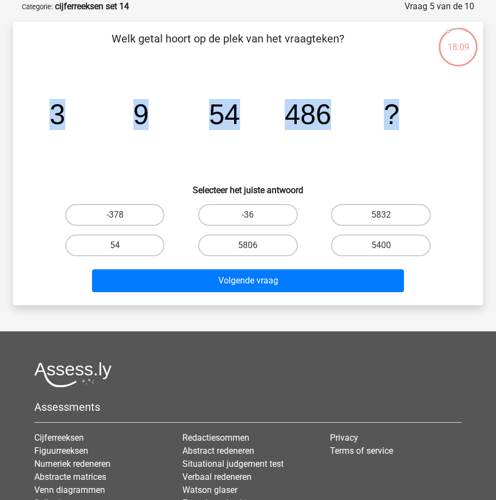
drag, startPoint x: 96, startPoint y: 114, endPoint x: 416, endPoint y: 114, distance: 320.0
click at [416, 114] on icon "image/svg+xml 3 9 54 486 ?" at bounding box center [247, 124] width 417 height 104
copy g "3 9 54 486 ?"
click at [381, 219] on input "5832" at bounding box center [384, 218] width 7 height 7
radio input "true"
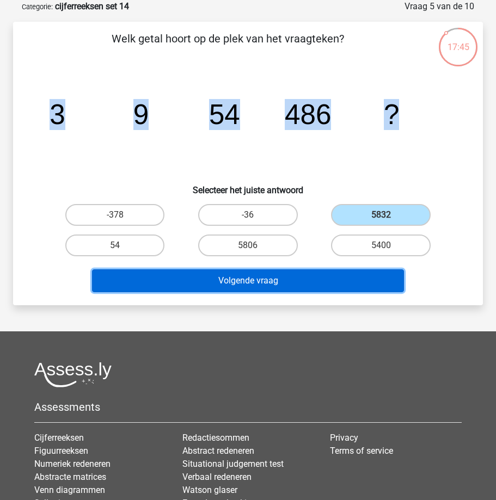
click at [289, 276] on button "Volgende vraag" at bounding box center [248, 280] width 312 height 23
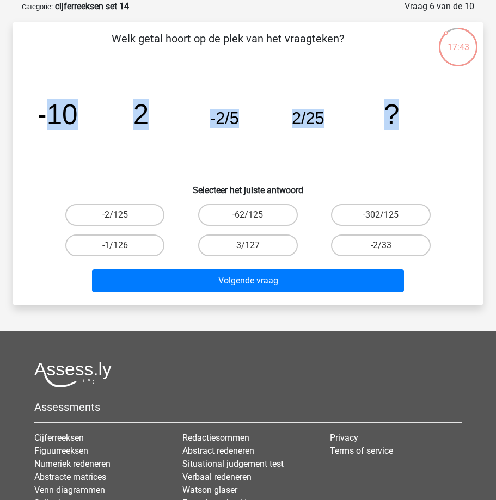
drag, startPoint x: 46, startPoint y: 111, endPoint x: 415, endPoint y: 125, distance: 368.7
click at [415, 125] on icon "image/svg+xml -10 2 -2/5 2/25 ?" at bounding box center [247, 124] width 417 height 104
copy g "10 2 -2/5 2/25 ?"
click at [113, 216] on label "-2/125" at bounding box center [115, 215] width 100 height 22
click at [115, 216] on input "-2/125" at bounding box center [118, 218] width 7 height 7
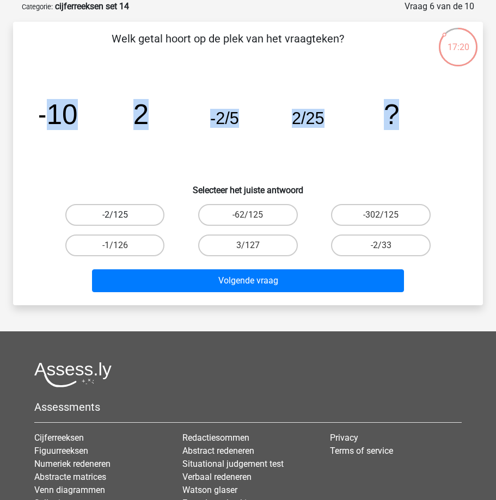
radio input "true"
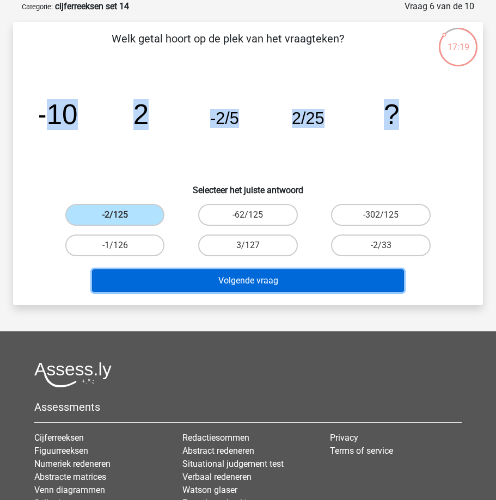
click at [191, 276] on button "Volgende vraag" at bounding box center [248, 280] width 312 height 23
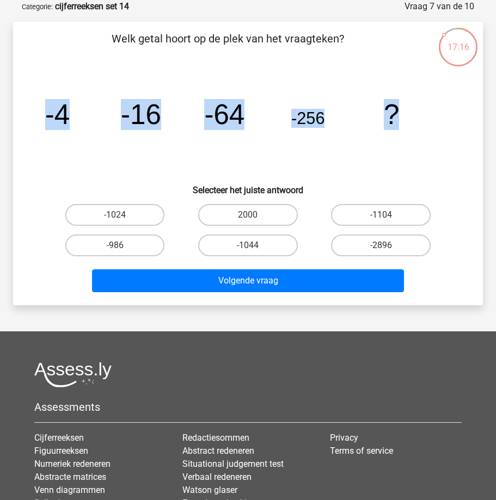
drag, startPoint x: 45, startPoint y: 122, endPoint x: 405, endPoint y: 122, distance: 360.3
click at [405, 122] on icon "image/svg+xml -4 -16 -64 -256 ?" at bounding box center [247, 124] width 417 height 104
copy g "-4 -16 -64 -256 ?"
click at [111, 217] on label "-1024" at bounding box center [115, 215] width 100 height 22
click at [115, 217] on input "-1024" at bounding box center [118, 218] width 7 height 7
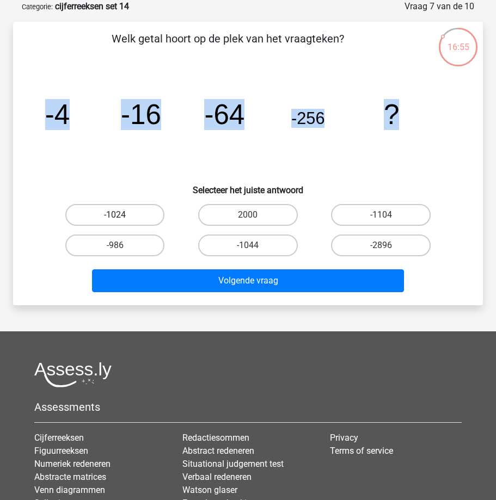
radio input "true"
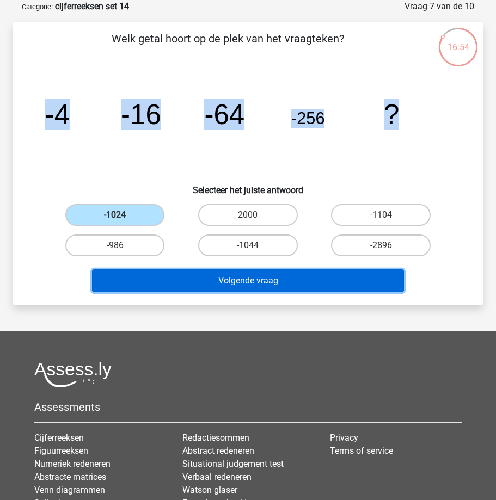
click at [179, 285] on button "Volgende vraag" at bounding box center [248, 280] width 312 height 23
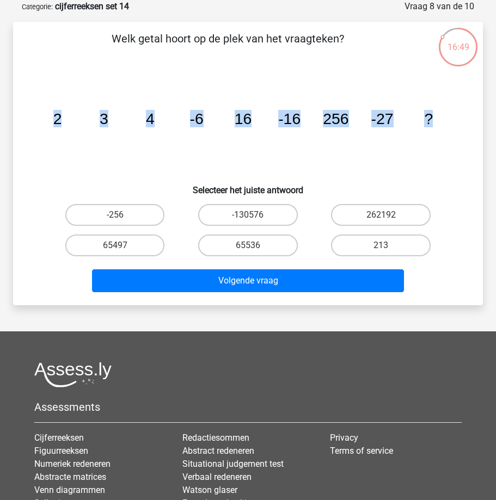
drag, startPoint x: 59, startPoint y: 118, endPoint x: 452, endPoint y: 130, distance: 393.7
click at [452, 130] on icon "image/svg+xml 2 3 4 -6 16 -16 256 -27 ?" at bounding box center [247, 124] width 417 height 104
copy g "2 3 4 -6 16 -16 256 -27 ?"
click at [253, 241] on label "65536" at bounding box center [248, 246] width 100 height 22
click at [253, 245] on input "65536" at bounding box center [251, 248] width 7 height 7
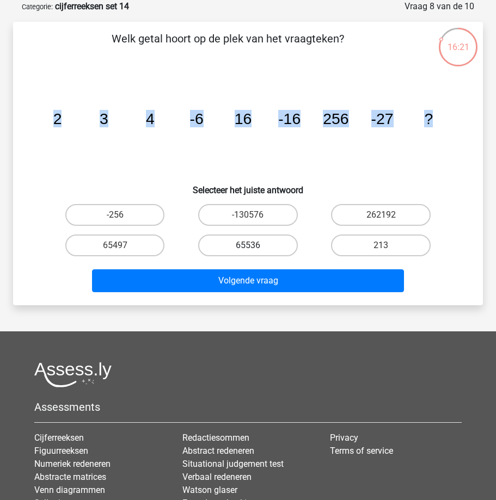
radio input "true"
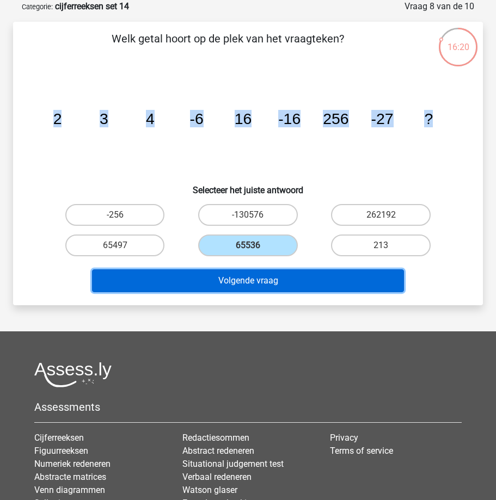
click at [206, 279] on button "Volgende vraag" at bounding box center [248, 280] width 312 height 23
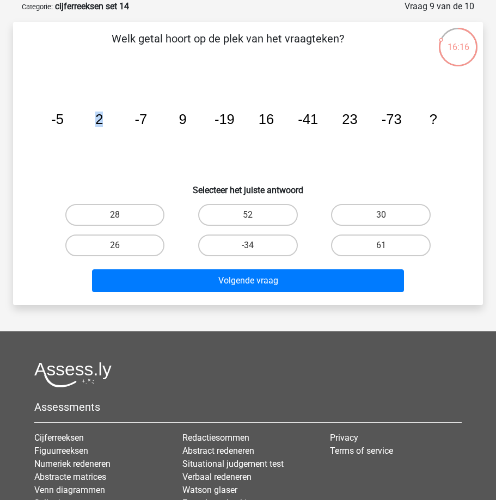
drag, startPoint x: 77, startPoint y: 121, endPoint x: 123, endPoint y: 132, distance: 47.7
click at [123, 132] on icon "image/svg+xml -5 2 -7 9 -19 16 -41 23 -73 ?" at bounding box center [247, 124] width 417 height 104
drag, startPoint x: 71, startPoint y: 133, endPoint x: 466, endPoint y: 142, distance: 395.8
click at [466, 142] on div "Welk getal hoort op de plek van het vraagteken? image/svg+xml -5 2 -7 9 -19 16 …" at bounding box center [247, 163] width 461 height 266
copy g "-5 2 -7 9 -19 16 -41 23 -73 ?"
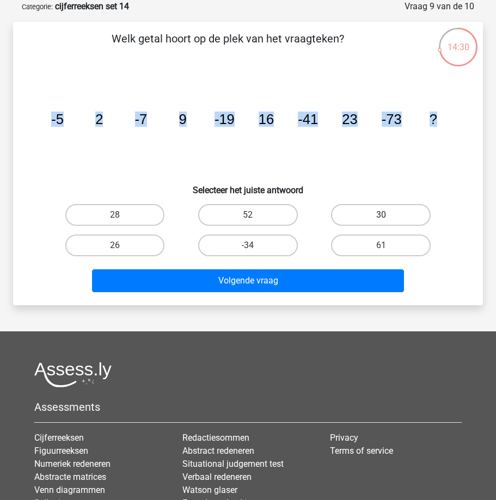
click at [374, 213] on label "30" at bounding box center [381, 215] width 100 height 22
click at [381, 215] on input "30" at bounding box center [384, 218] width 7 height 7
radio input "true"
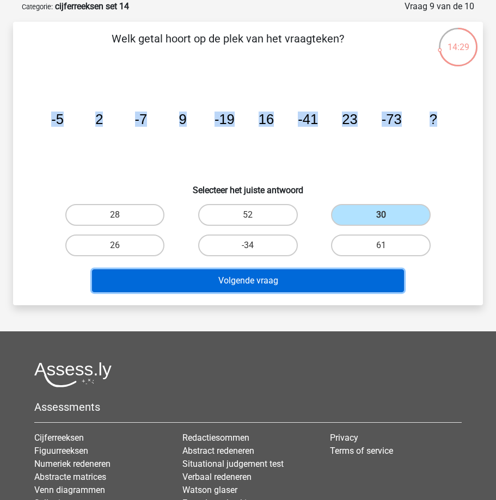
click at [223, 282] on button "Volgende vraag" at bounding box center [248, 280] width 312 height 23
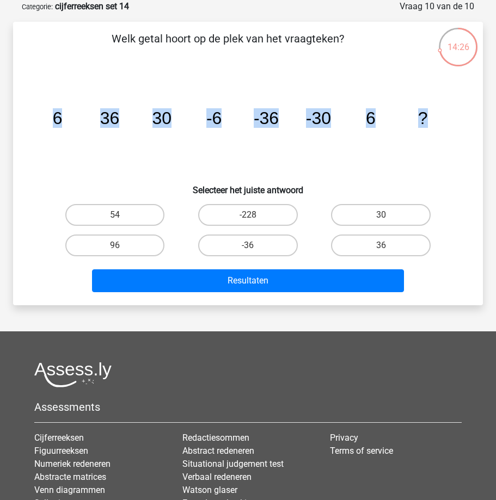
drag, startPoint x: 50, startPoint y: 119, endPoint x: 447, endPoint y: 124, distance: 397.9
click at [447, 124] on icon "image/svg+xml 6 36 30 -6 -36 -30 6 ?" at bounding box center [247, 124] width 417 height 104
copy g "6 36 30 -6 -36 -30 6 ?"
click at [377, 244] on label "36" at bounding box center [381, 246] width 100 height 22
click at [381, 245] on input "36" at bounding box center [384, 248] width 7 height 7
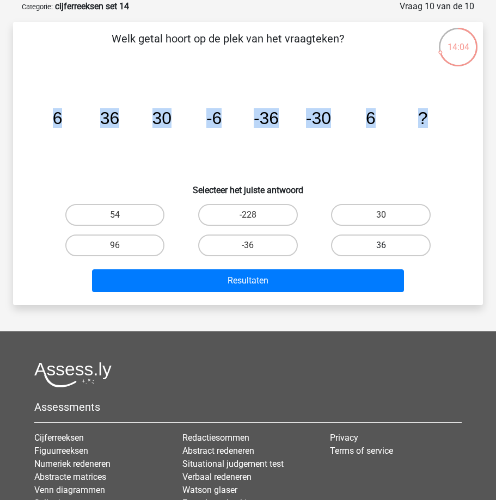
radio input "true"
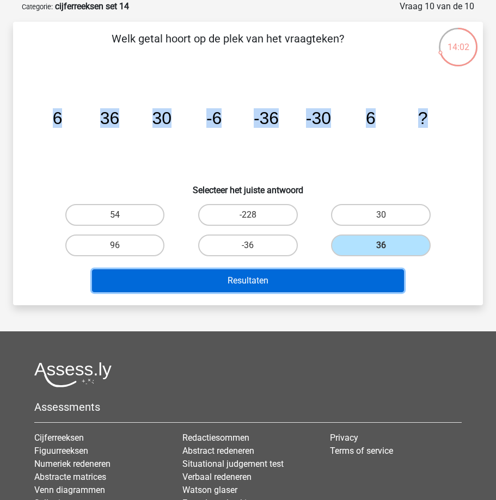
click at [298, 278] on button "Resultaten" at bounding box center [248, 280] width 312 height 23
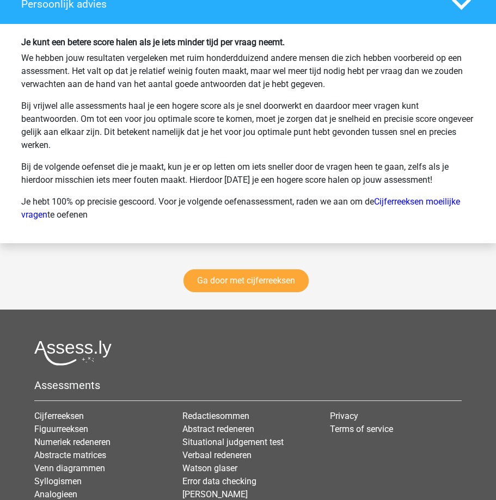
scroll to position [1577, 0]
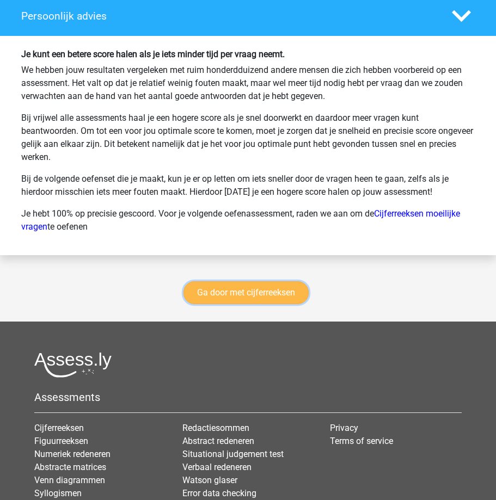
click at [233, 294] on link "Ga door met cijferreeksen" at bounding box center [245, 292] width 125 height 23
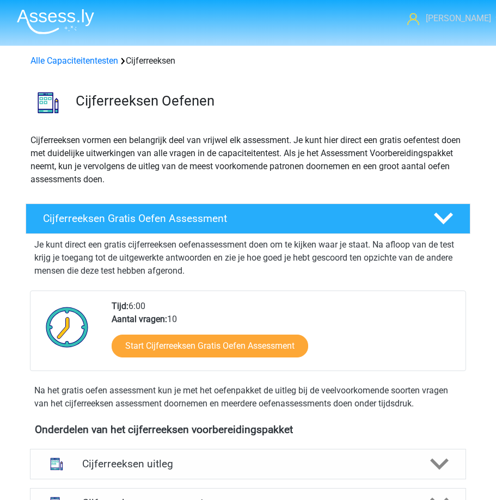
click at [464, 19] on span "[PERSON_NAME]" at bounding box center [458, 18] width 65 height 10
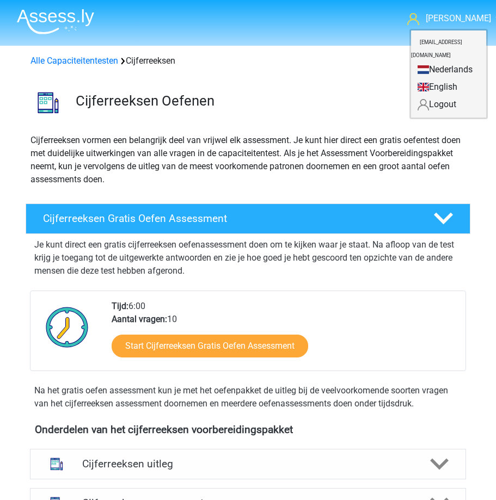
click at [384, 338] on div "Start Cijferreeksen Gratis Oefen Assessment" at bounding box center [284, 348] width 345 height 45
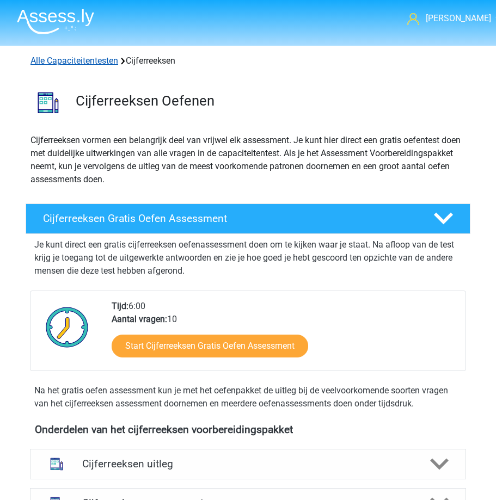
click at [89, 60] on link "Alle Capaciteitentesten" at bounding box center [74, 61] width 88 height 10
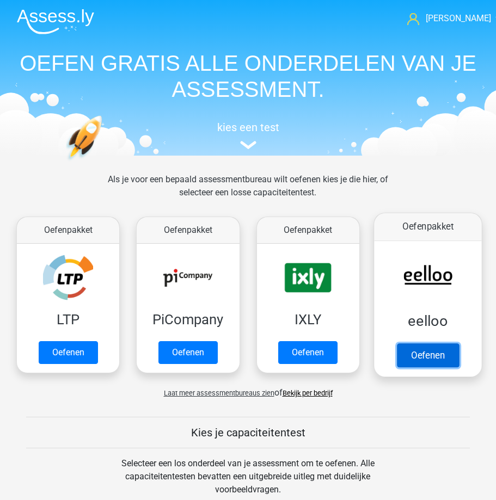
click at [419, 355] on link "Oefenen" at bounding box center [428, 355] width 62 height 24
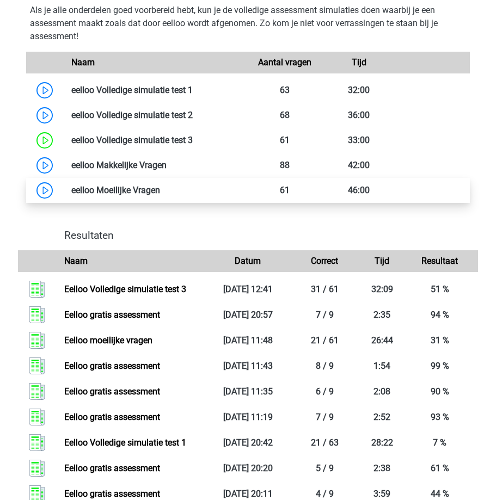
scroll to position [708, 0]
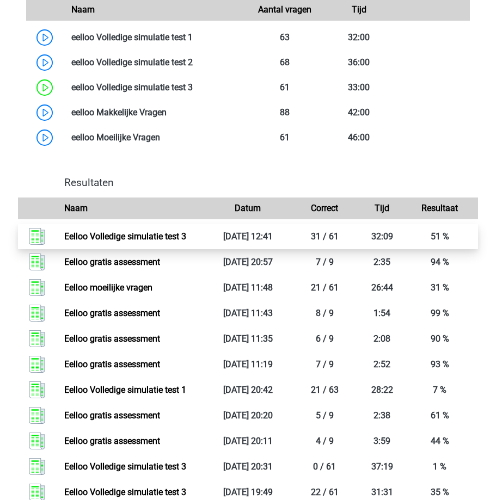
click at [186, 236] on link "Eelloo Volledige simulatie test 3" at bounding box center [125, 236] width 122 height 10
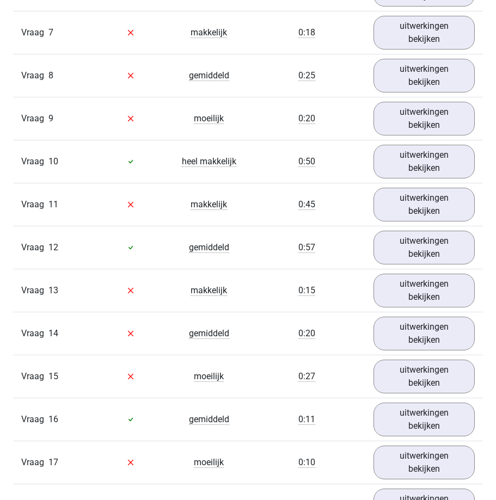
scroll to position [1252, 0]
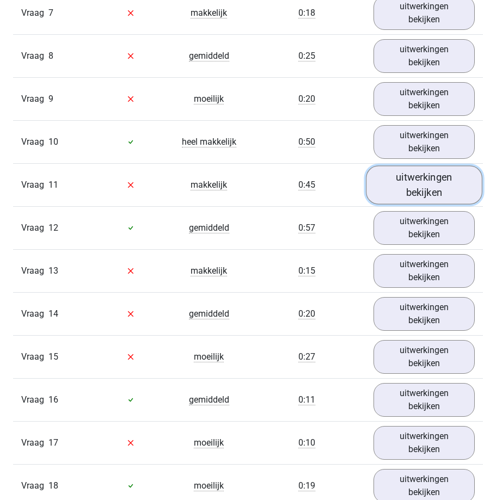
click at [432, 187] on link "uitwerkingen bekijken" at bounding box center [424, 184] width 116 height 39
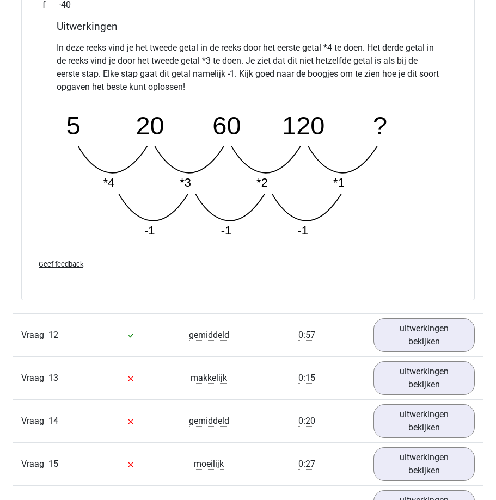
scroll to position [1687, 0]
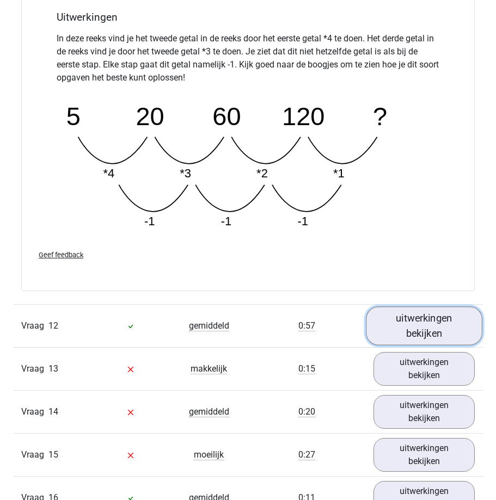
click at [416, 323] on link "uitwerkingen bekijken" at bounding box center [424, 325] width 116 height 39
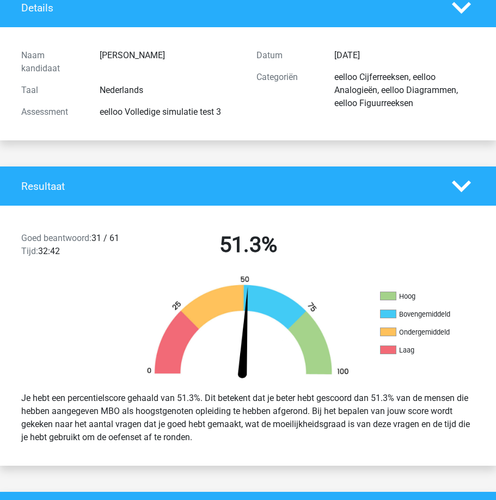
scroll to position [0, 0]
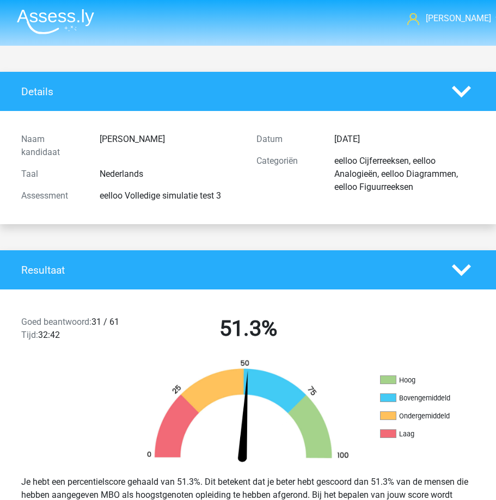
drag, startPoint x: 503, startPoint y: 63, endPoint x: 76, endPoint y: 429, distance: 562.4
click at [76, 429] on div at bounding box center [62, 412] width 124 height 107
